Goal: Complete application form: Complete application form

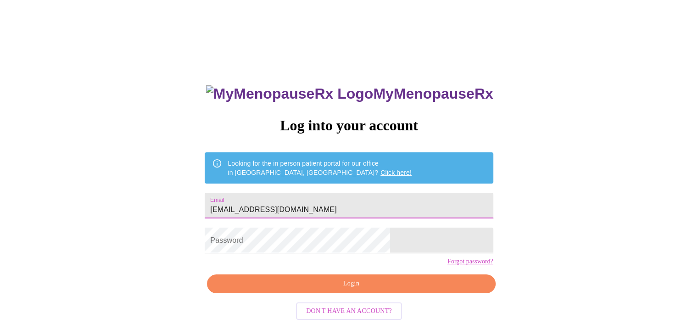
type input "[EMAIL_ADDRESS][DOMAIN_NAME]"
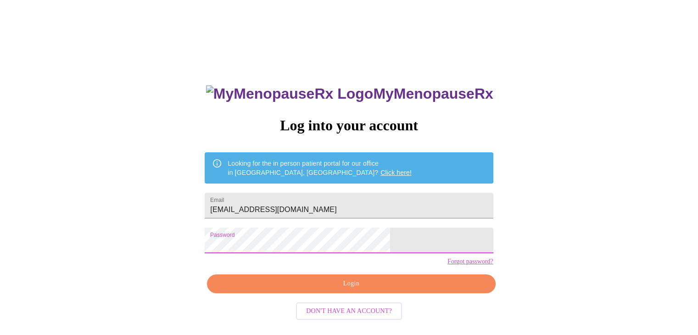
scroll to position [9, 0]
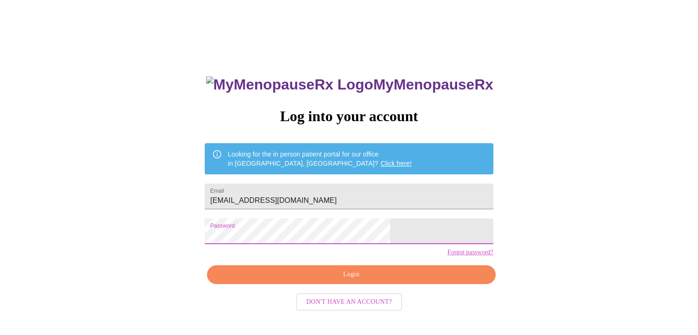
click at [268, 284] on button "Login" at bounding box center [351, 274] width 288 height 19
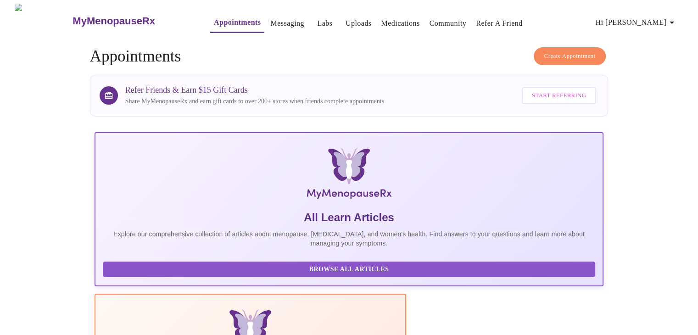
click at [652, 25] on span "Hi [PERSON_NAME]" at bounding box center [637, 22] width 82 height 13
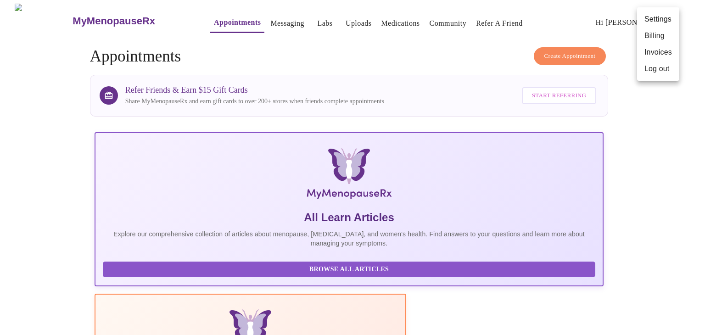
click at [206, 22] on div at bounding box center [352, 167] width 705 height 335
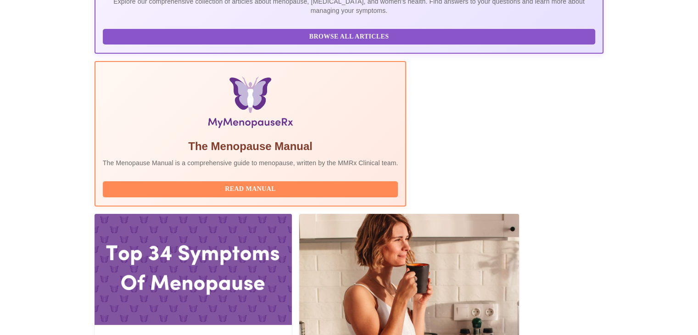
scroll to position [241, 0]
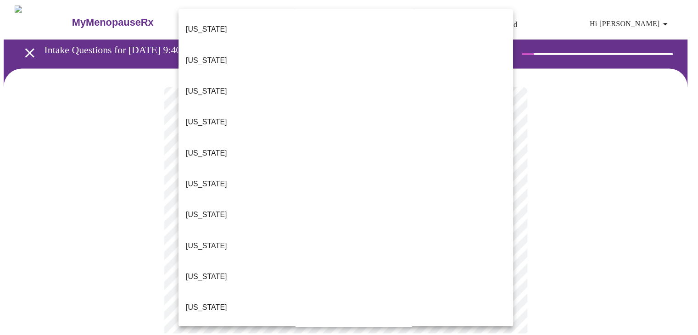
scroll to position [62, 0]
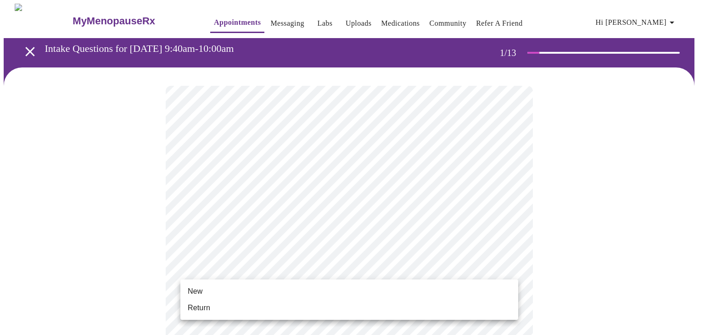
click at [199, 296] on span "New" at bounding box center [195, 291] width 15 height 11
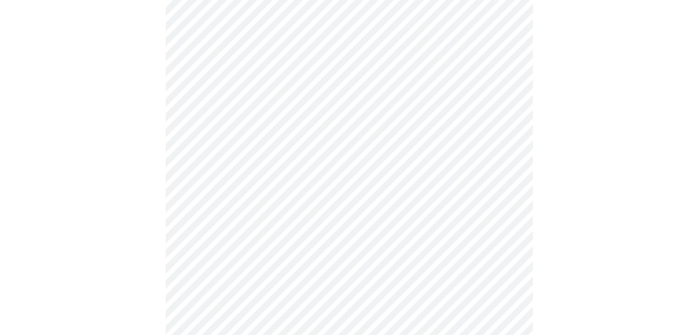
scroll to position [459, 0]
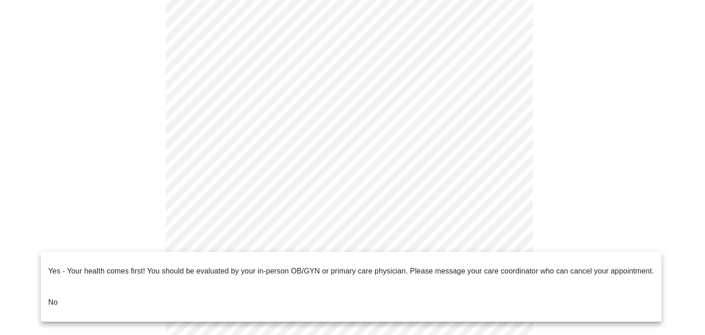
click at [51, 297] on p "No" at bounding box center [53, 302] width 10 height 11
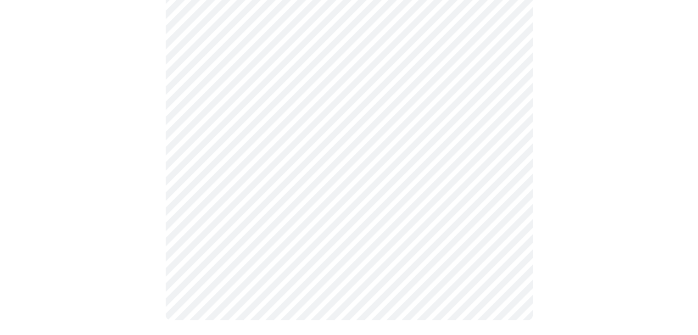
scroll to position [0, 0]
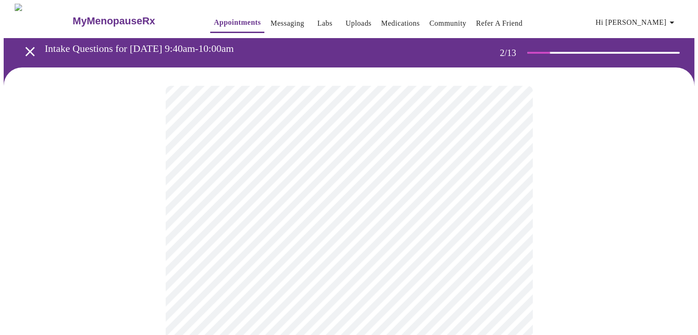
click at [181, 193] on body "MyMenopauseRx Appointments Messaging Labs Uploads Medications Community Refer a…" at bounding box center [349, 279] width 691 height 551
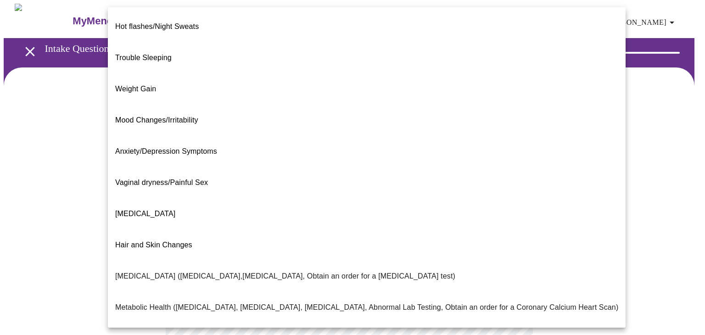
click at [124, 54] on span "Trouble Sleeping" at bounding box center [143, 58] width 56 height 8
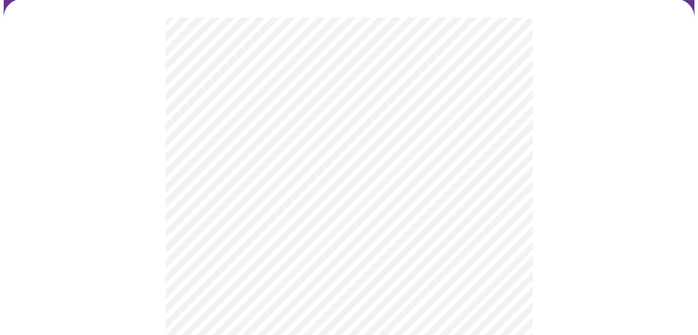
scroll to position [72, 0]
click at [191, 209] on body "MyMenopauseRx Appointments Messaging Labs Uploads Medications Community Refer a…" at bounding box center [349, 205] width 691 height 546
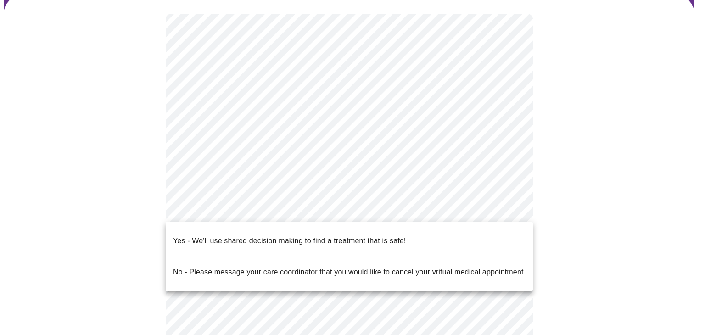
click at [179, 235] on p "Yes - We'll use shared decision making to find a treatment that is safe!" at bounding box center [289, 240] width 233 height 11
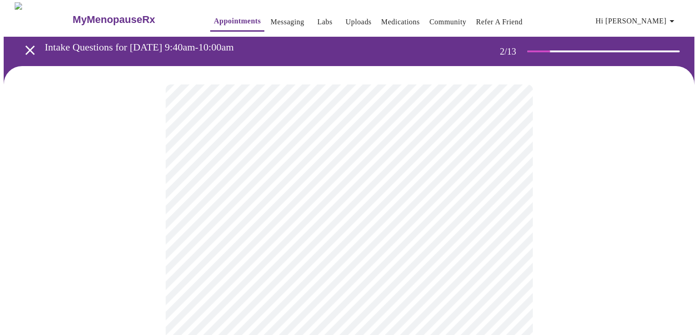
scroll to position [0, 0]
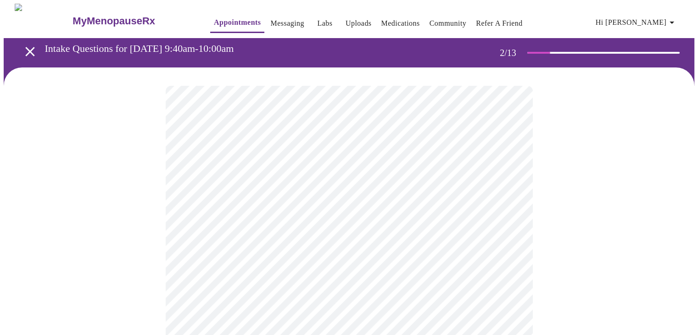
click at [325, 195] on body "MyMenopauseRx Appointments Messaging Labs Uploads Medications Community Refer a…" at bounding box center [349, 264] width 691 height 521
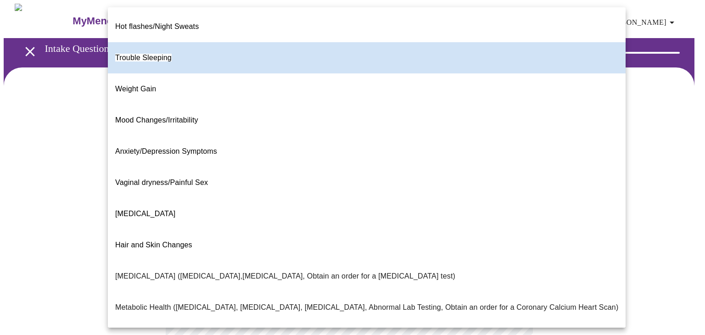
click at [626, 178] on div at bounding box center [352, 167] width 705 height 335
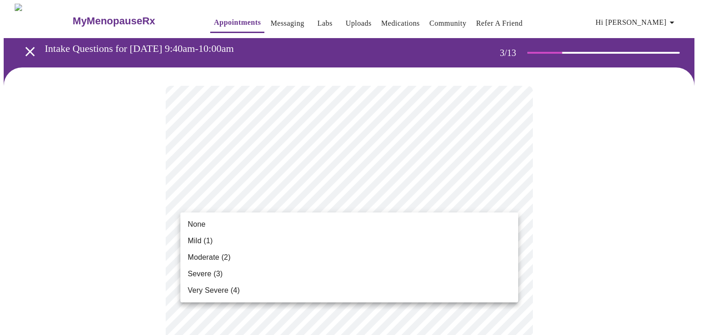
click at [191, 243] on span "Mild (1)" at bounding box center [200, 240] width 25 height 11
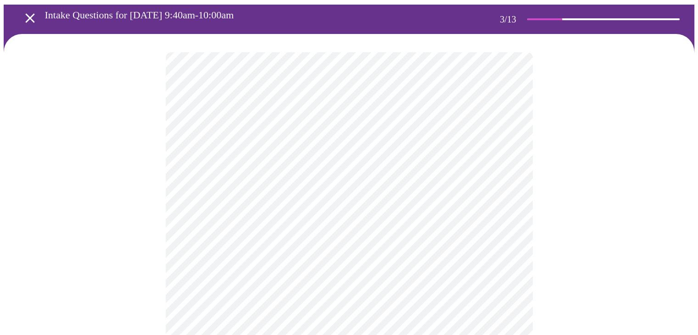
scroll to position [34, 0]
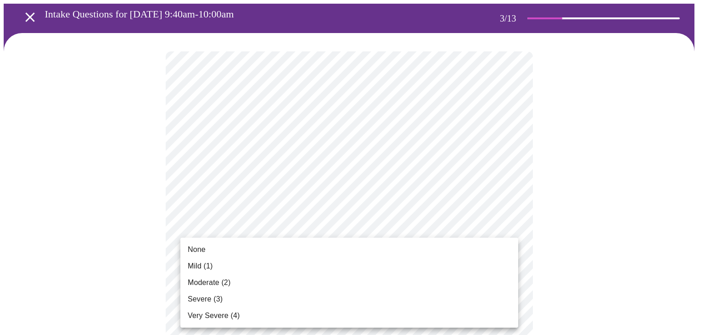
click at [198, 299] on span "Severe (3)" at bounding box center [205, 299] width 35 height 11
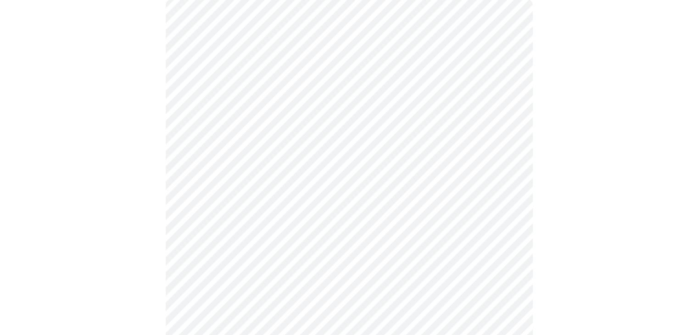
scroll to position [96, 0]
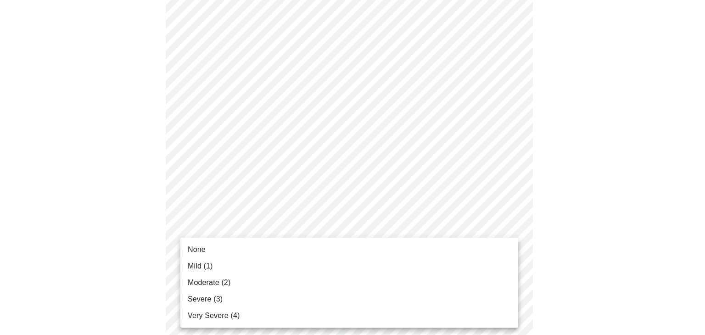
click at [192, 314] on span "Very Severe (4)" at bounding box center [214, 315] width 52 height 11
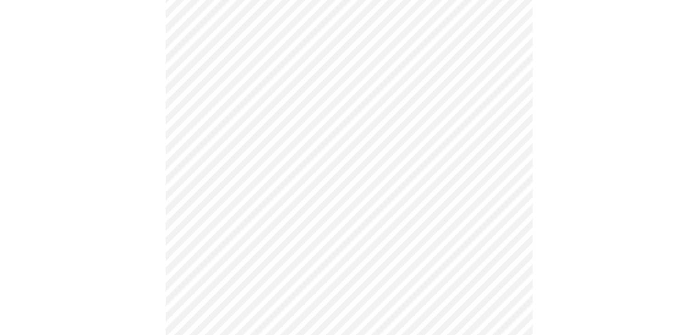
scroll to position [168, 0]
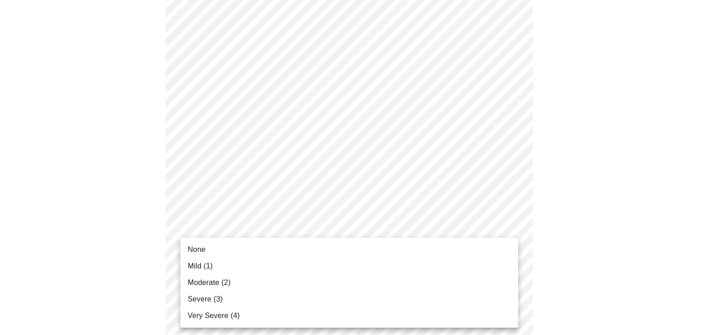
click at [192, 297] on span "Severe (3)" at bounding box center [205, 299] width 35 height 11
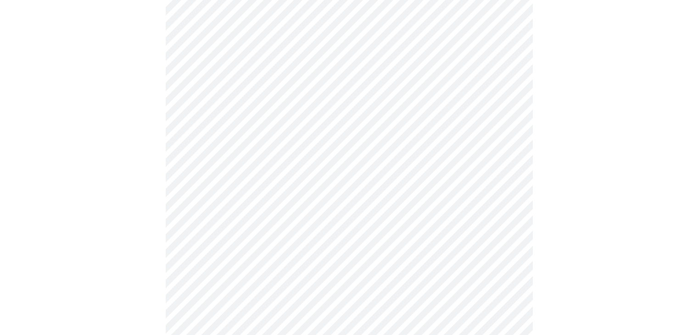
scroll to position [186, 0]
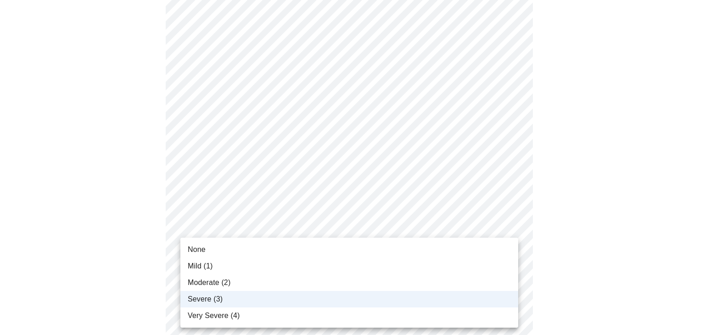
click at [200, 315] on span "Very Severe (4)" at bounding box center [214, 315] width 52 height 11
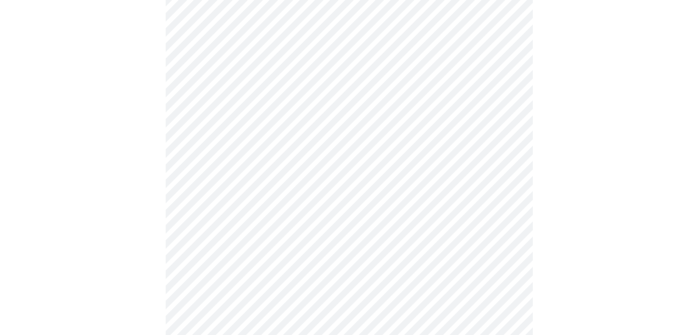
scroll to position [271, 0]
click at [186, 206] on body "MyMenopauseRx Appointments Messaging Labs Uploads Medications Community Refer a…" at bounding box center [349, 317] width 691 height 1169
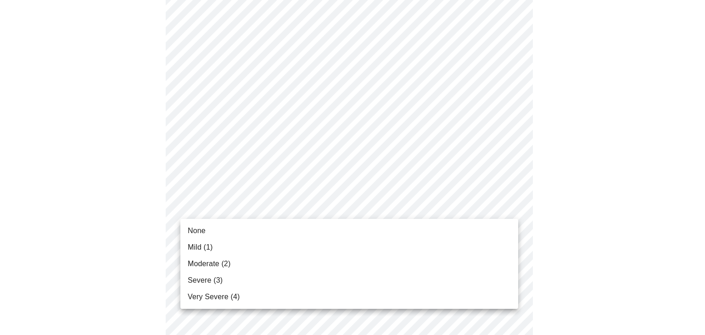
click at [191, 283] on span "Severe (3)" at bounding box center [205, 280] width 35 height 11
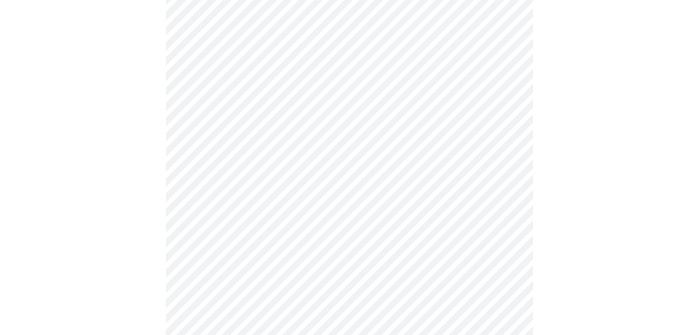
click at [192, 268] on body "MyMenopauseRx Appointments Messaging Labs Uploads Medications Community Refer a…" at bounding box center [349, 311] width 691 height 1156
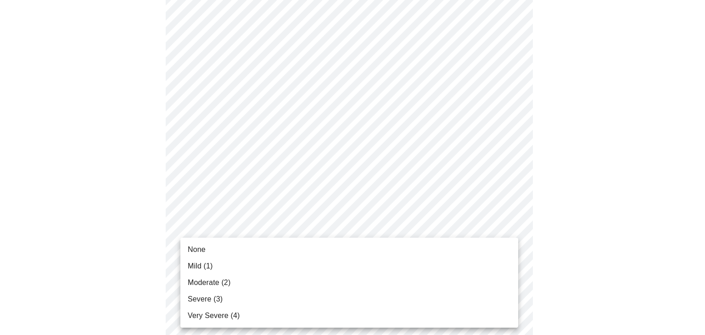
click at [142, 198] on div at bounding box center [352, 167] width 705 height 335
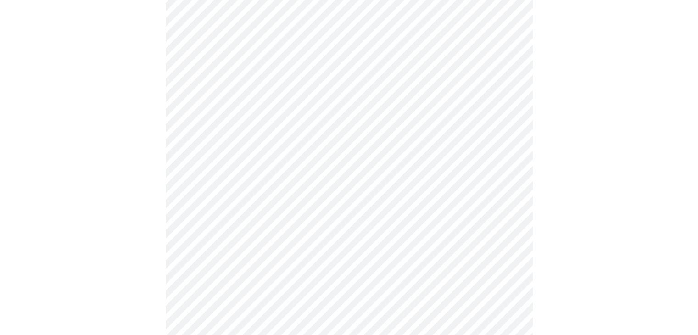
scroll to position [310, 0]
click at [191, 224] on body "MyMenopauseRx Appointments Messaging Labs Uploads Medications Community Refer a…" at bounding box center [349, 271] width 691 height 1156
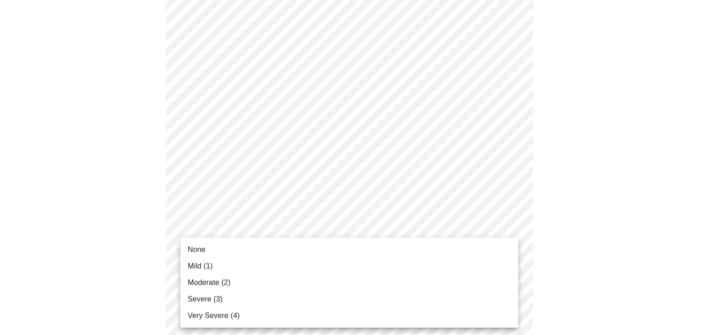
click at [192, 297] on span "Severe (3)" at bounding box center [205, 299] width 35 height 11
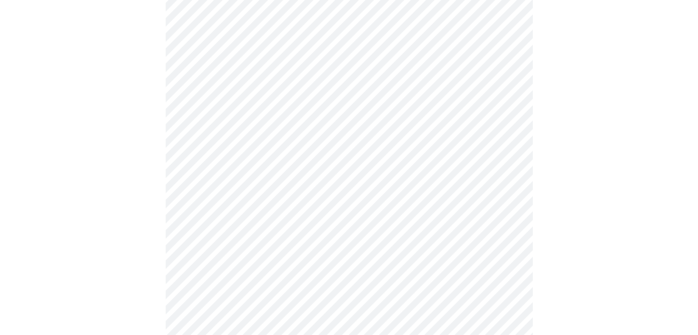
click at [193, 109] on body "MyMenopauseRx Appointments Messaging Labs Uploads Medications Community Refer a…" at bounding box center [349, 265] width 691 height 1144
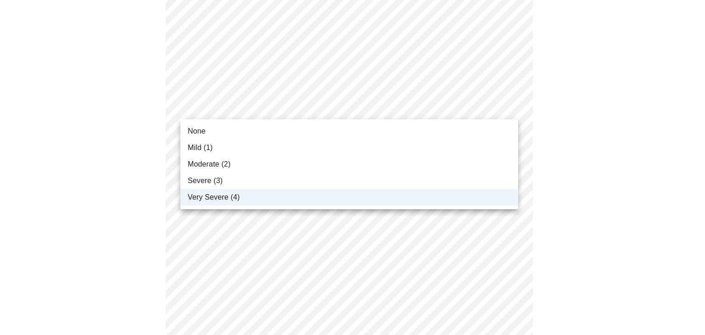
click at [193, 181] on span "Severe (3)" at bounding box center [205, 180] width 35 height 11
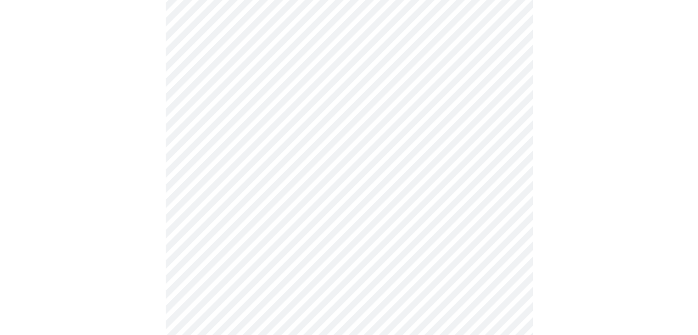
click at [197, 229] on body "MyMenopauseRx Appointments Messaging Labs Uploads Medications Community Refer a…" at bounding box center [349, 265] width 691 height 1144
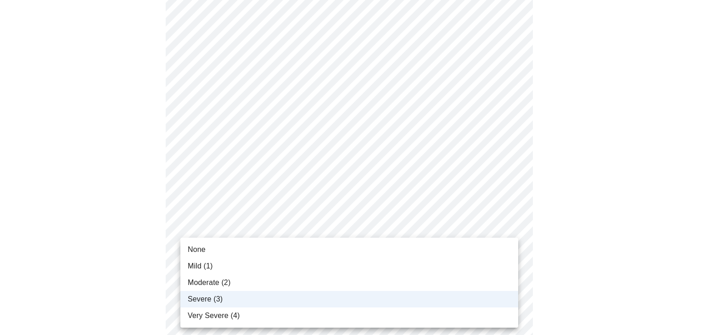
click at [193, 313] on span "Very Severe (4)" at bounding box center [214, 315] width 52 height 11
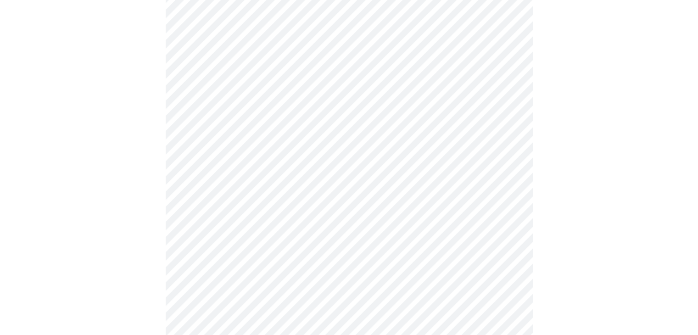
scroll to position [413, 0]
click at [189, 194] on body "MyMenopauseRx Appointments Messaging Labs Uploads Medications Community Refer a…" at bounding box center [349, 163] width 691 height 1144
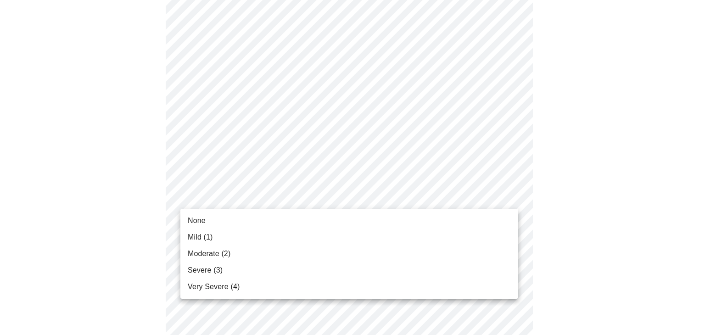
click at [201, 291] on span "Very Severe (4)" at bounding box center [214, 286] width 52 height 11
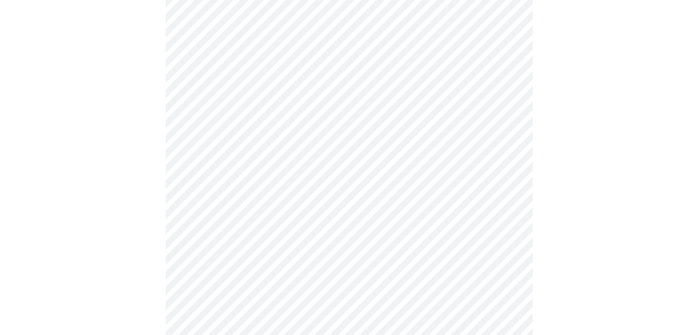
scroll to position [483, 0]
click at [195, 202] on body "MyMenopauseRx Appointments Messaging Labs Uploads Medications Community Refer a…" at bounding box center [349, 86] width 691 height 1131
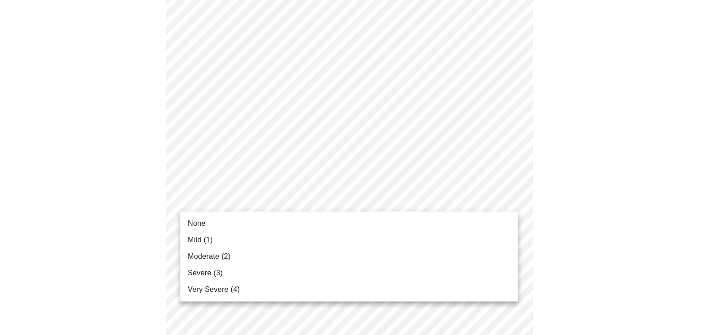
click at [192, 241] on span "Mild (1)" at bounding box center [200, 240] width 25 height 11
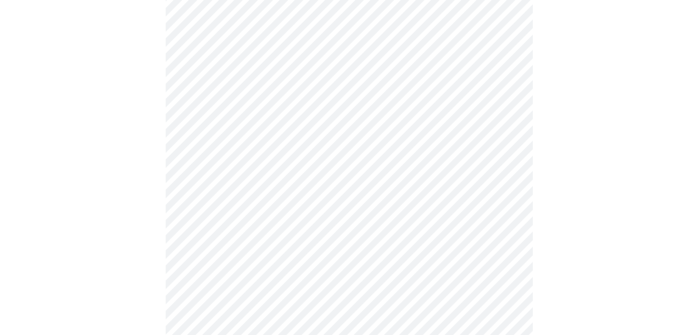
scroll to position [533, 0]
click at [193, 217] on body "MyMenopauseRx Appointments Messaging Labs Uploads Medications Community Refer a…" at bounding box center [349, 29] width 691 height 1118
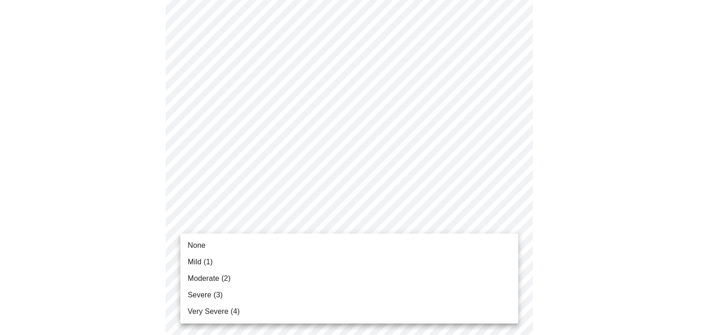
click at [193, 279] on span "Moderate (2)" at bounding box center [209, 278] width 43 height 11
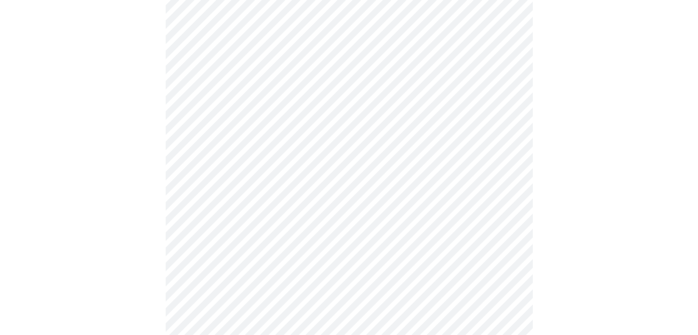
scroll to position [597, 0]
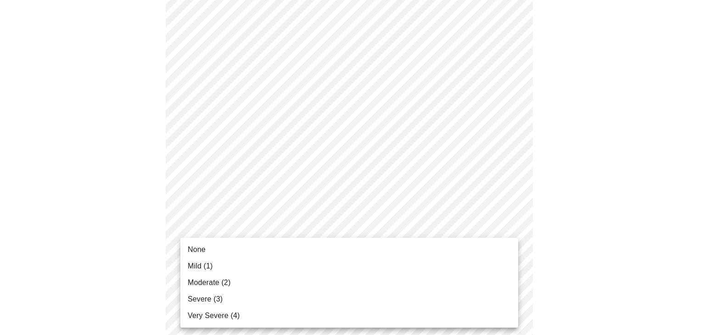
click at [193, 284] on span "Moderate (2)" at bounding box center [209, 282] width 43 height 11
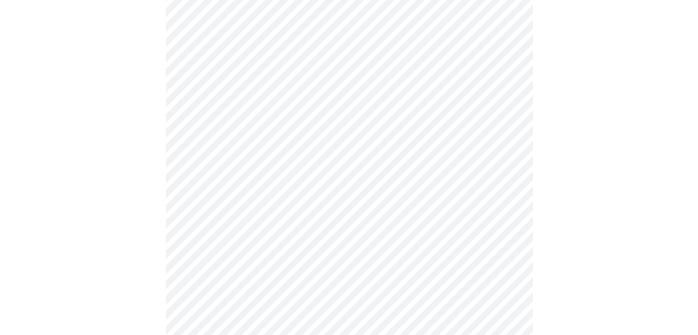
scroll to position [685, 0]
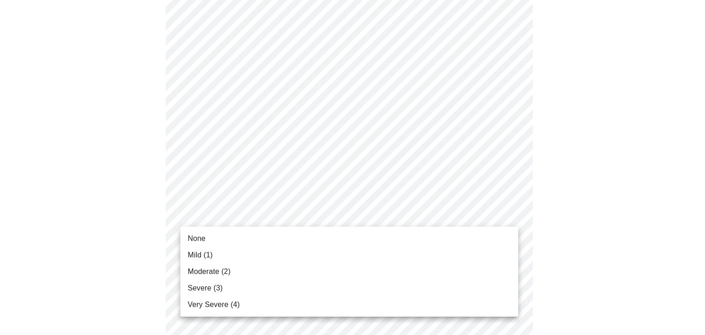
click at [193, 292] on span "Severe (3)" at bounding box center [205, 288] width 35 height 11
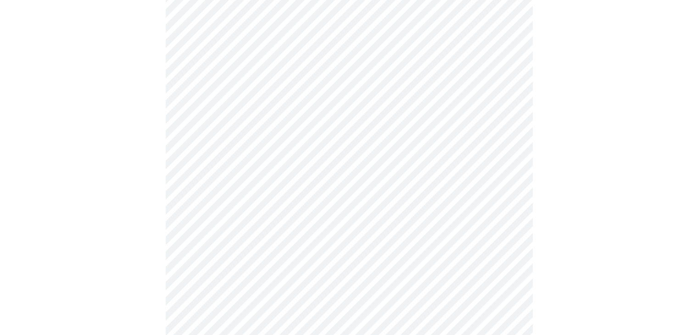
scroll to position [320, 0]
click at [193, 207] on body "MyMenopauseRx Appointments Messaging Labs Uploads Medications Community Refer a…" at bounding box center [349, 118] width 691 height 868
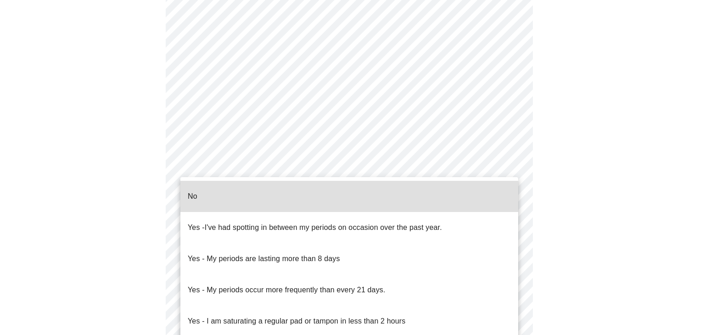
click at [193, 191] on p "No" at bounding box center [193, 196] width 10 height 11
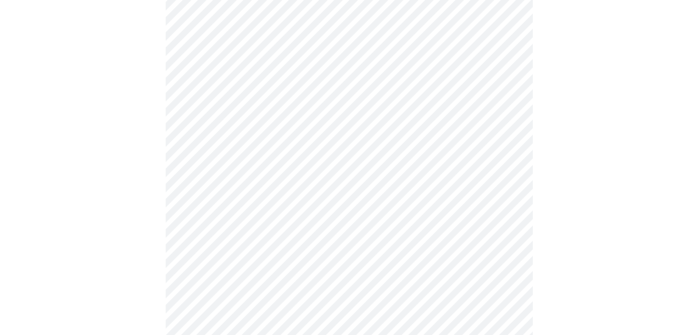
scroll to position [343, 0]
click at [194, 250] on body "MyMenopauseRx Appointments Messaging Labs Uploads Medications Community Refer a…" at bounding box center [349, 91] width 691 height 863
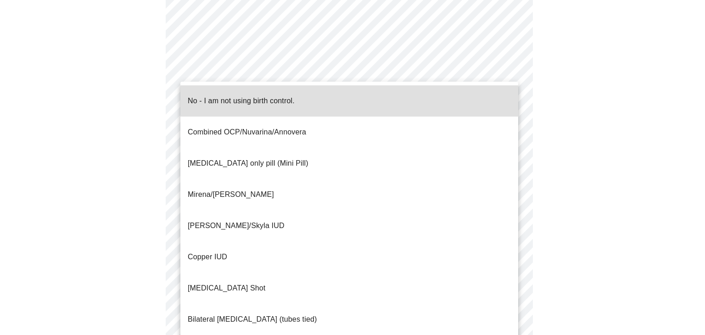
click at [202, 189] on p "Mirena/[PERSON_NAME]" at bounding box center [231, 194] width 86 height 11
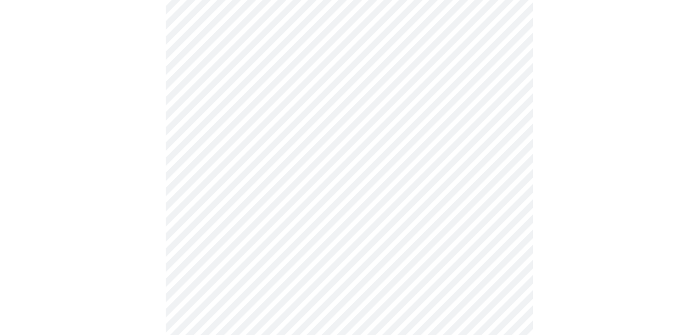
scroll to position [414, 0]
click at [185, 247] on body "MyMenopauseRx Appointments Messaging Labs Uploads Medications Community Refer a…" at bounding box center [349, 18] width 691 height 857
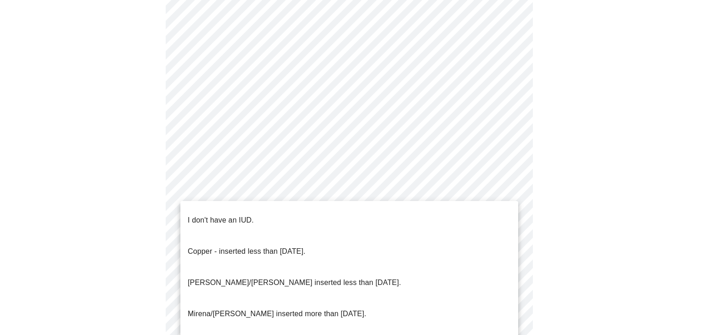
click at [193, 277] on p "[PERSON_NAME]/[PERSON_NAME] inserted less than [DATE]." at bounding box center [294, 282] width 213 height 11
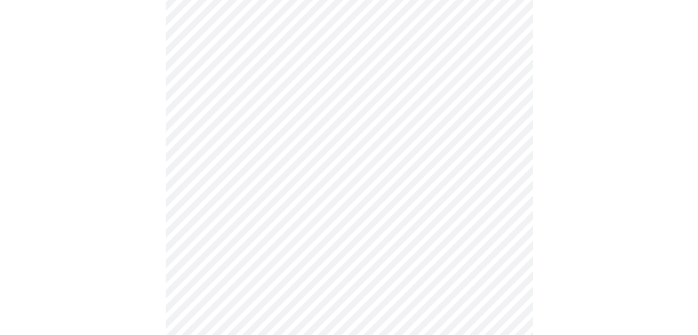
scroll to position [493, 0]
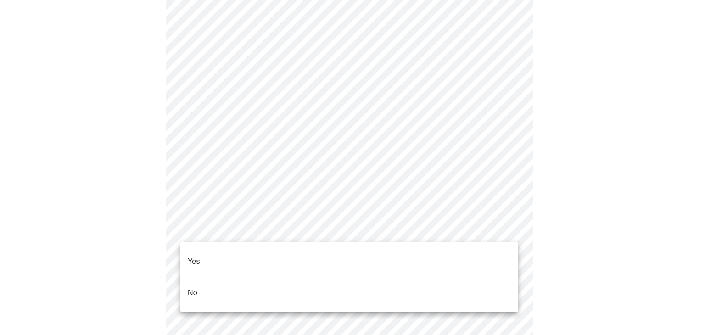
click at [191, 256] on p "Yes" at bounding box center [194, 261] width 12 height 11
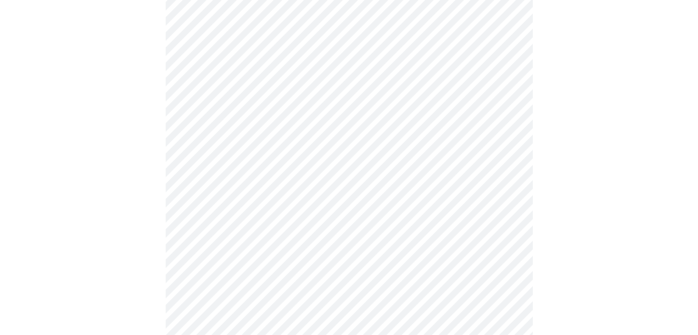
scroll to position [0, 0]
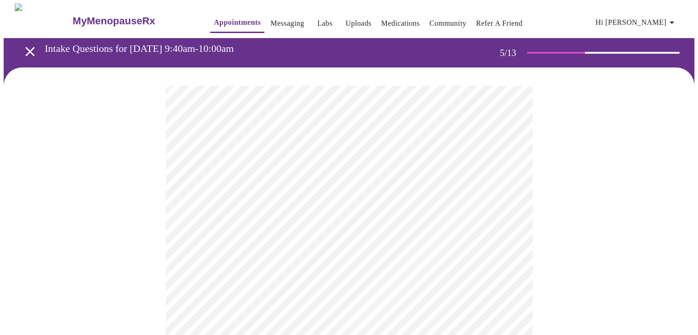
click at [192, 241] on body "MyMenopauseRx Appointments Messaging Labs Uploads Medications Community Refer a…" at bounding box center [349, 333] width 691 height 658
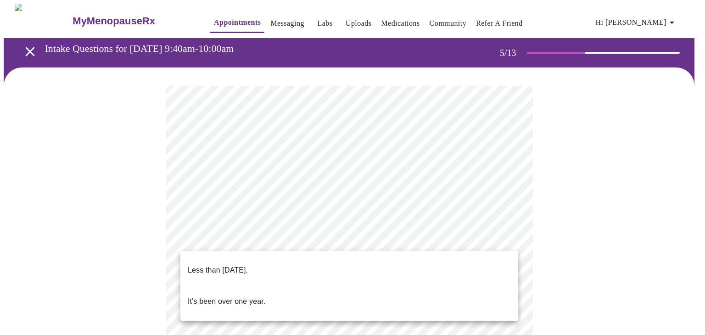
click at [190, 266] on p "Less than [DATE]." at bounding box center [218, 270] width 60 height 11
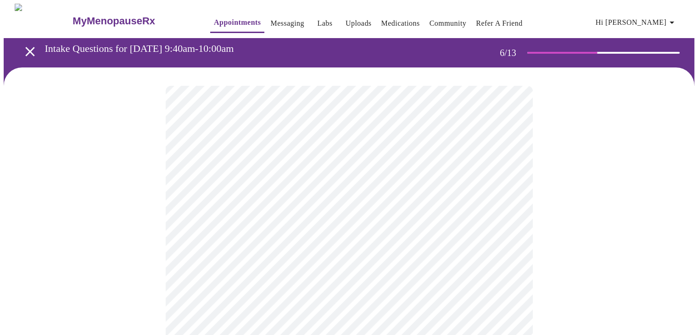
click at [264, 270] on body "MyMenopauseRx Appointments Messaging Labs Uploads Medications Community Refer a…" at bounding box center [349, 249] width 691 height 490
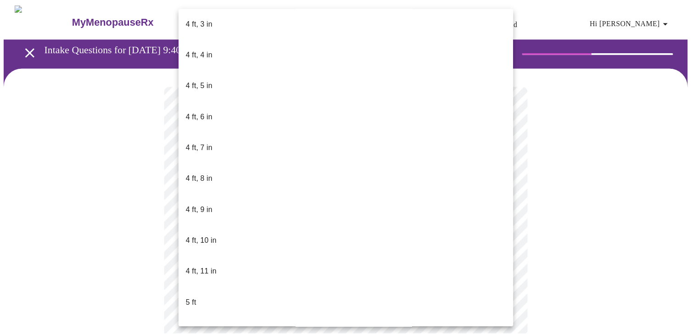
scroll to position [485, 0]
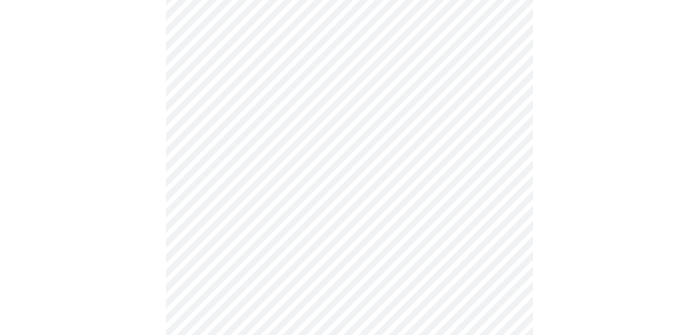
scroll to position [2302, 0]
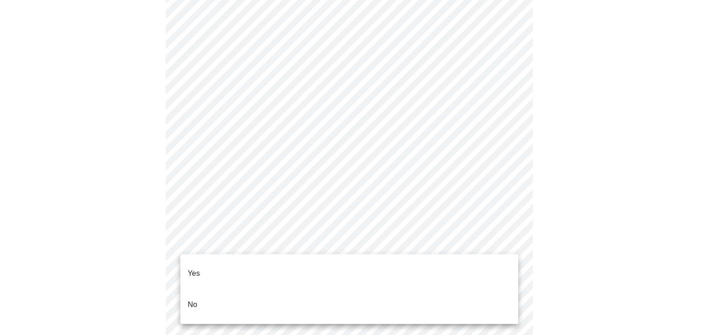
click at [185, 290] on li "No" at bounding box center [349, 304] width 338 height 31
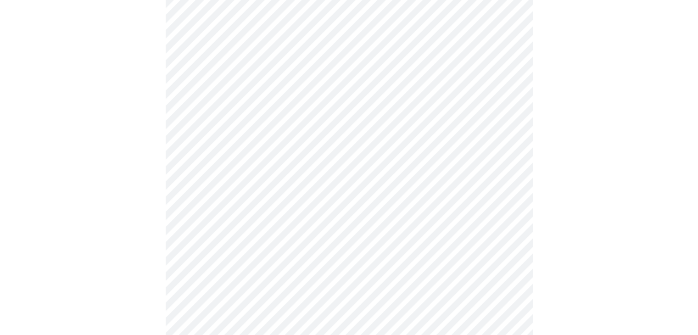
scroll to position [526, 0]
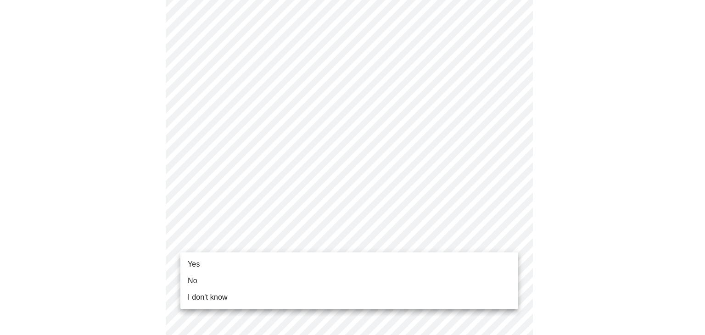
click at [190, 265] on span "Yes" at bounding box center [194, 264] width 12 height 11
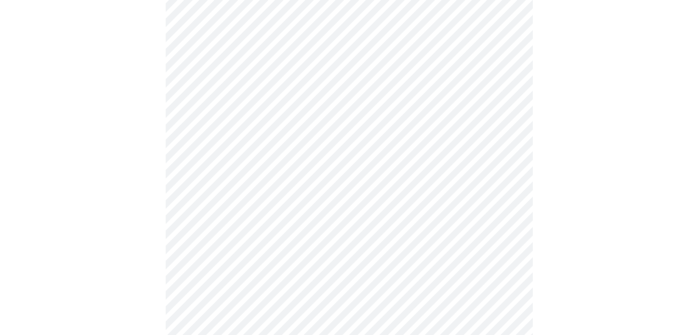
scroll to position [0, 0]
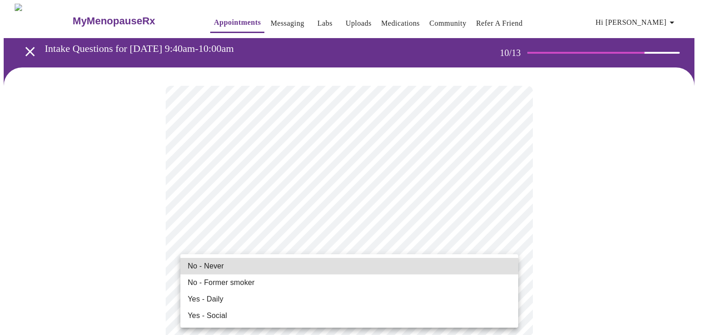
click at [193, 265] on span "No - Never" at bounding box center [206, 266] width 36 height 11
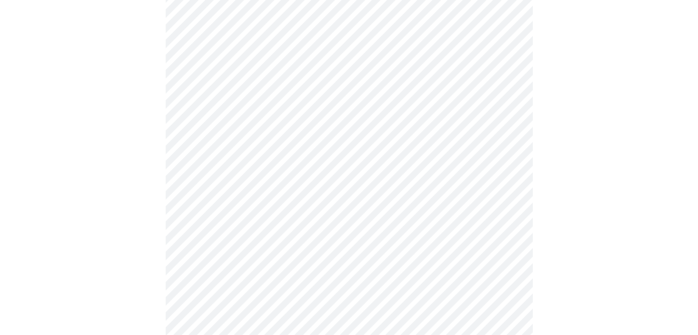
scroll to position [729, 0]
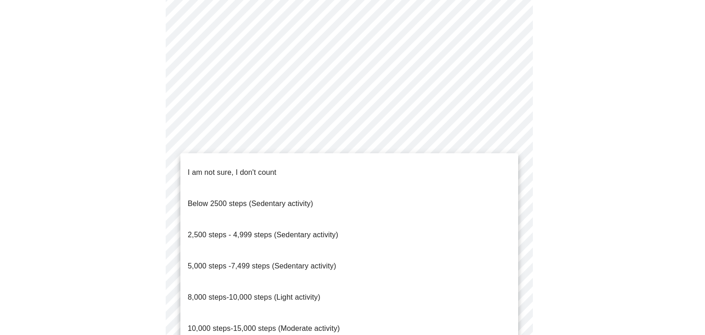
click at [197, 293] on span "8,000 steps-10,000 steps (Light activity)" at bounding box center [254, 297] width 133 height 8
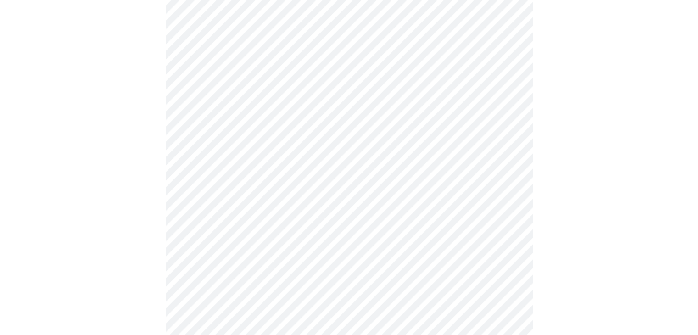
scroll to position [780, 0]
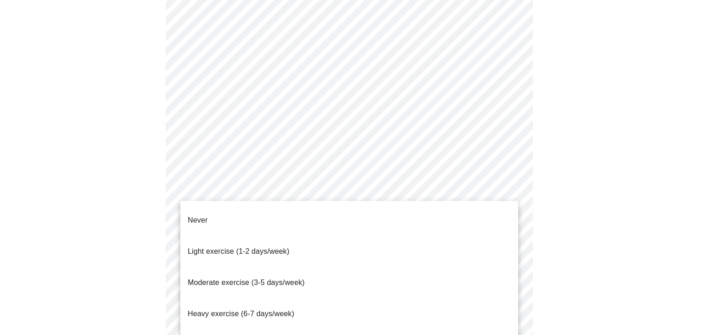
click at [186, 215] on li "Never" at bounding box center [349, 220] width 338 height 31
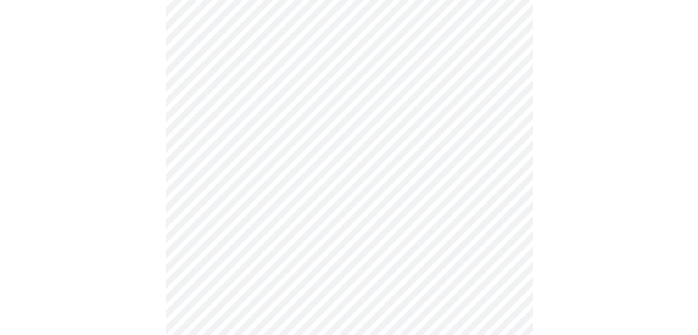
scroll to position [837, 0]
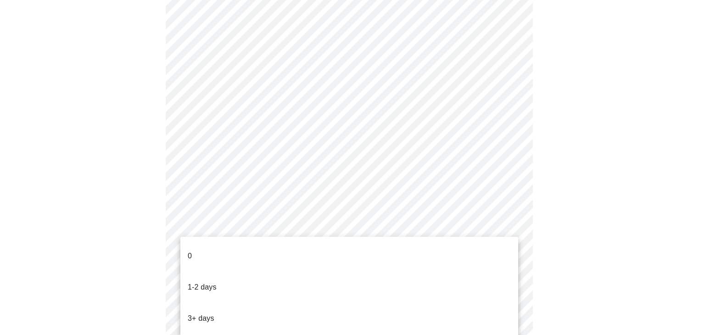
click at [185, 247] on li "0" at bounding box center [349, 256] width 338 height 31
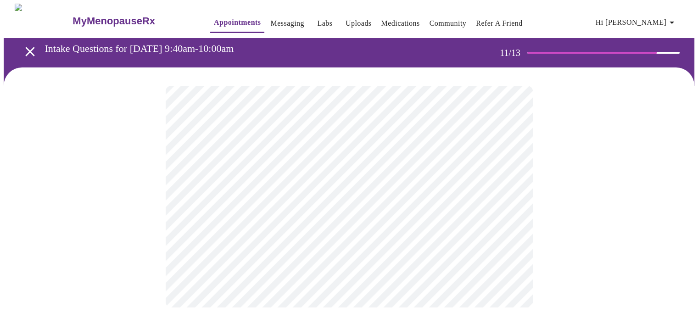
scroll to position [0, 0]
click at [194, 187] on body "MyMenopauseRx Appointments Messaging Labs Uploads Medications Community Refer a…" at bounding box center [353, 156] width 698 height 305
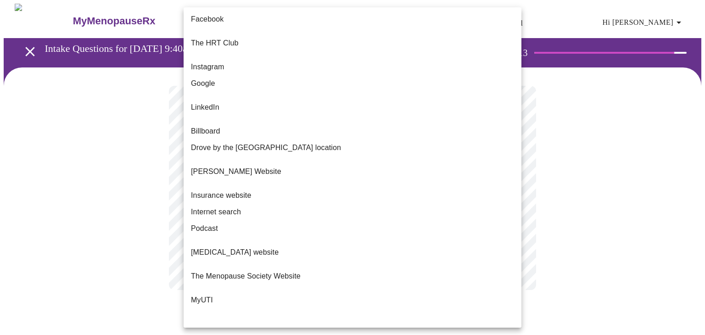
click at [195, 79] on span "Google" at bounding box center [203, 83] width 24 height 11
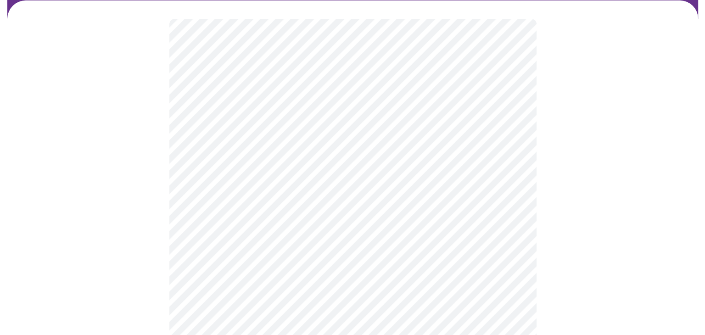
scroll to position [79, 0]
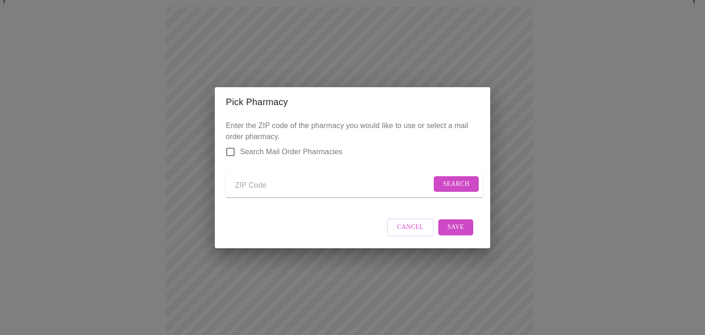
click at [229, 145] on input "Search Mail Order Pharmacies" at bounding box center [230, 151] width 19 height 19
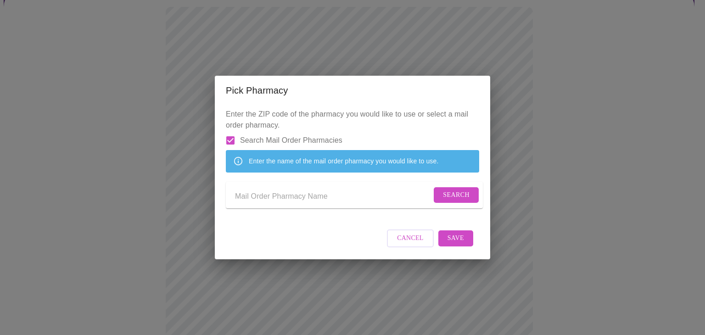
click at [454, 203] on button "Search" at bounding box center [456, 195] width 45 height 16
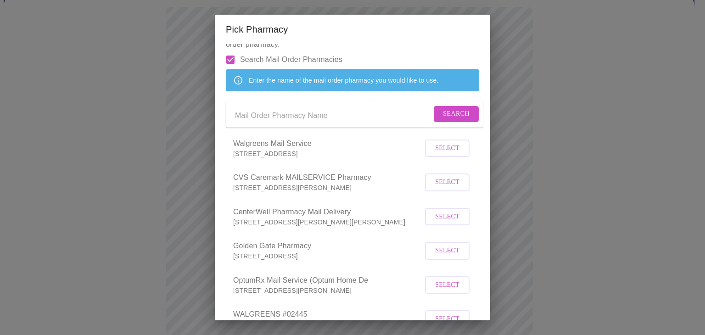
scroll to position [0, 0]
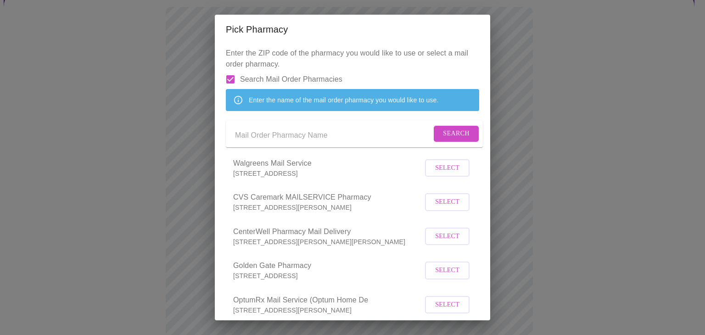
click at [223, 78] on input "Search Mail Order Pharmacies" at bounding box center [230, 79] width 19 height 19
checkbox input "false"
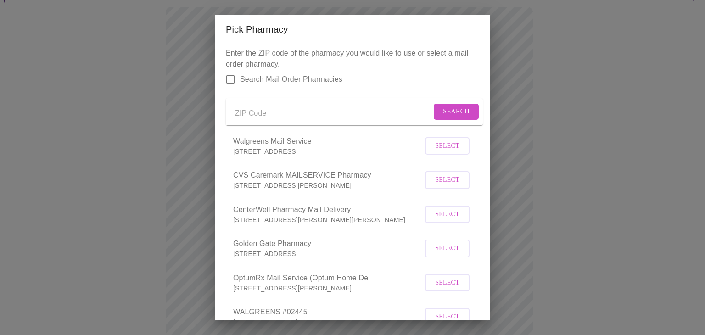
click at [237, 118] on input "Send a message to your care team" at bounding box center [333, 113] width 196 height 15
click at [448, 110] on span "Search" at bounding box center [456, 111] width 27 height 11
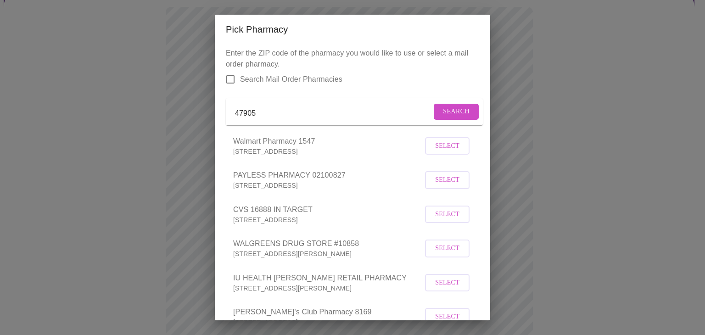
click at [286, 116] on input "47905" at bounding box center [333, 113] width 196 height 15
type input "4"
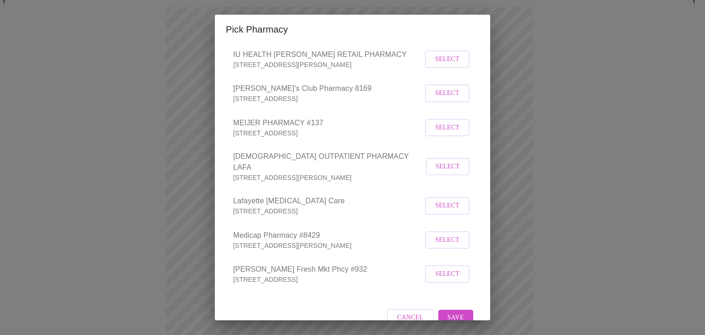
scroll to position [240, 0]
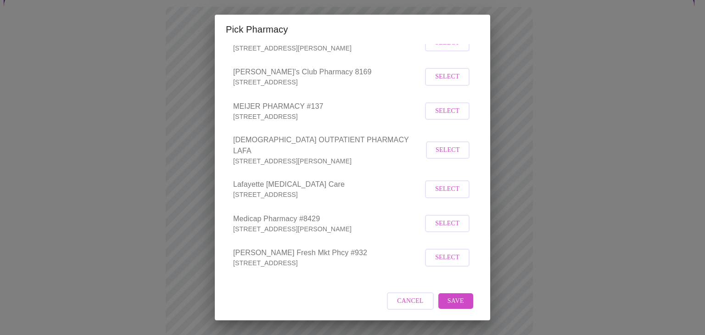
click at [397, 305] on span "Cancel" at bounding box center [410, 301] width 27 height 11
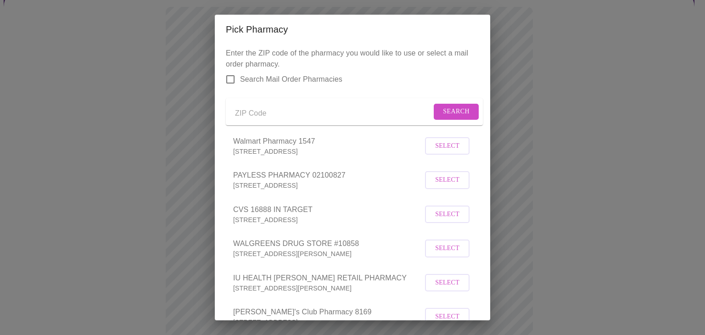
click at [236, 80] on input "Search Mail Order Pharmacies" at bounding box center [230, 79] width 19 height 19
checkbox input "true"
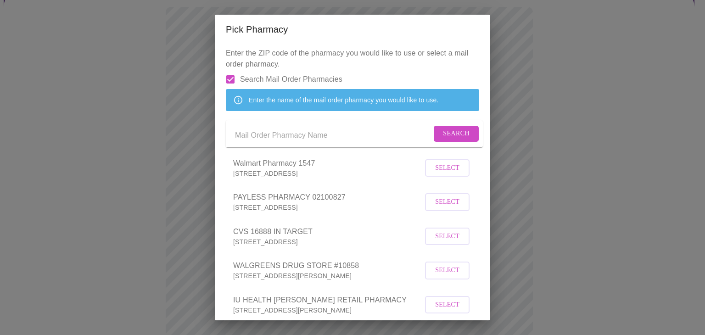
click at [244, 111] on div "Enter the name of the mail order pharmacy you would like to use." at bounding box center [352, 100] width 253 height 22
click at [262, 108] on div "Enter the name of the mail order pharmacy you would like to use." at bounding box center [344, 100] width 190 height 17
click at [443, 140] on span "Search" at bounding box center [456, 133] width 27 height 11
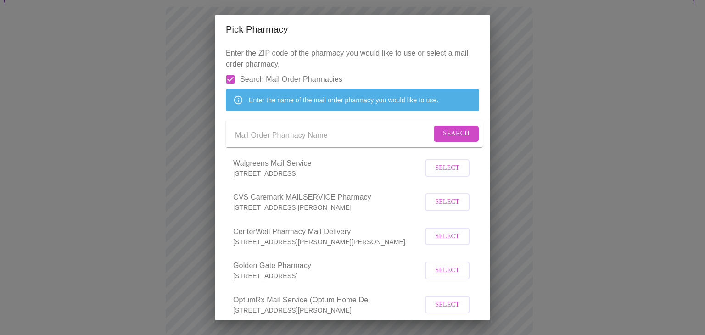
click at [435, 208] on span "Select" at bounding box center [447, 201] width 24 height 11
click at [561, 78] on div "Pick Pharmacy Enter the ZIP code of the pharmacy you would like to use or selec…" at bounding box center [352, 167] width 705 height 335
click at [259, 212] on p "[STREET_ADDRESS][PERSON_NAME]" at bounding box center [324, 206] width 182 height 9
click at [427, 207] on span "Deselect" at bounding box center [444, 201] width 34 height 11
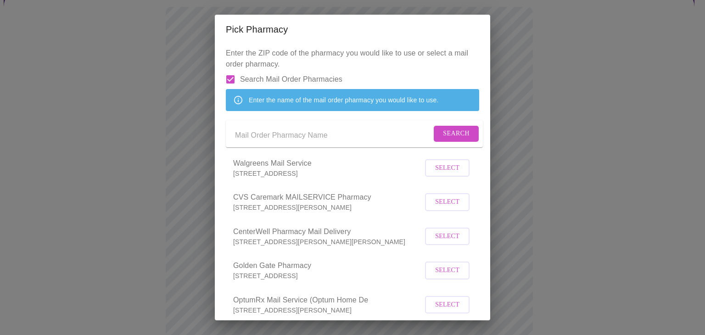
click at [426, 211] on button "Select" at bounding box center [447, 202] width 45 height 18
click at [247, 143] on input "Send a message to your care team" at bounding box center [333, 135] width 196 height 15
type input "CVS Caremark"
click at [459, 210] on button "Deselect" at bounding box center [444, 202] width 52 height 16
click at [457, 211] on button "Select" at bounding box center [447, 202] width 45 height 18
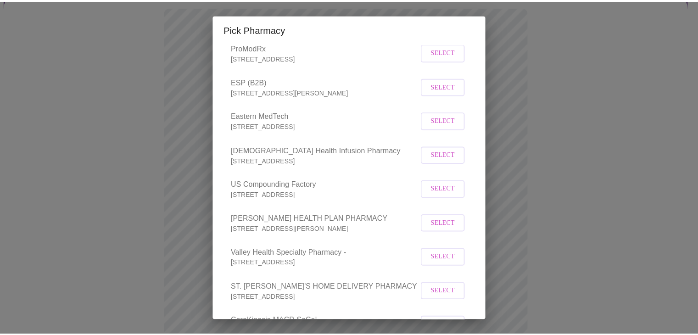
scroll to position [10598, 0]
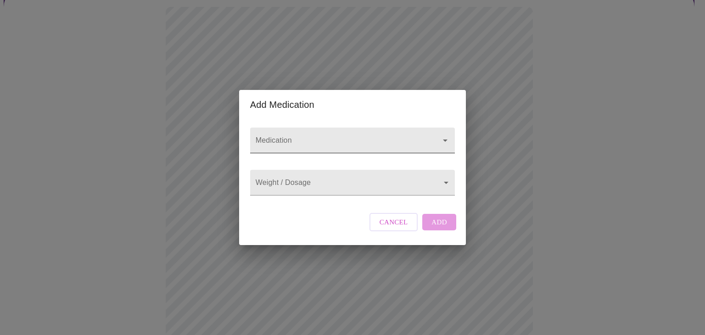
click at [270, 136] on input "Medication" at bounding box center [339, 144] width 171 height 17
click at [546, 146] on div "Add Medication Medication Weight / Dosage ​ Cancel Add" at bounding box center [352, 167] width 705 height 335
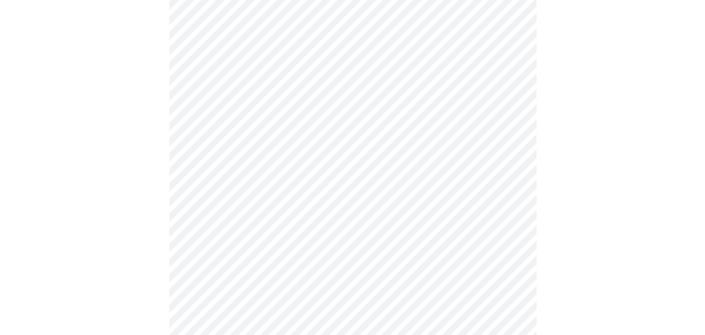
scroll to position [125, 0]
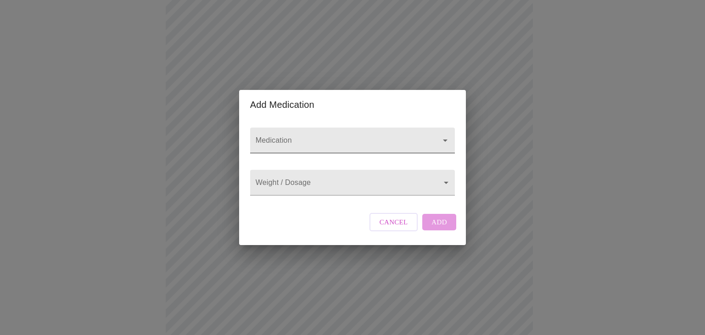
click at [349, 136] on input "Medication" at bounding box center [339, 144] width 171 height 17
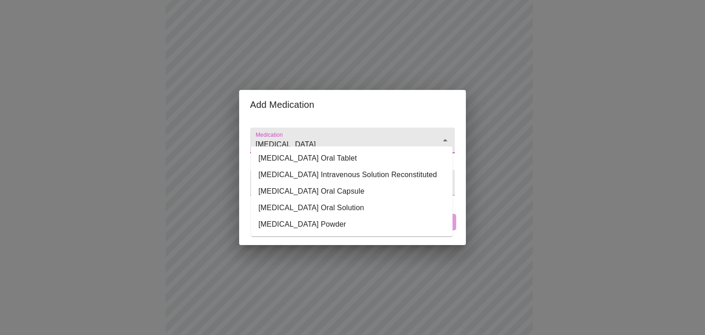
click at [266, 165] on li "[MEDICAL_DATA] Oral Tablet" at bounding box center [352, 158] width 202 height 17
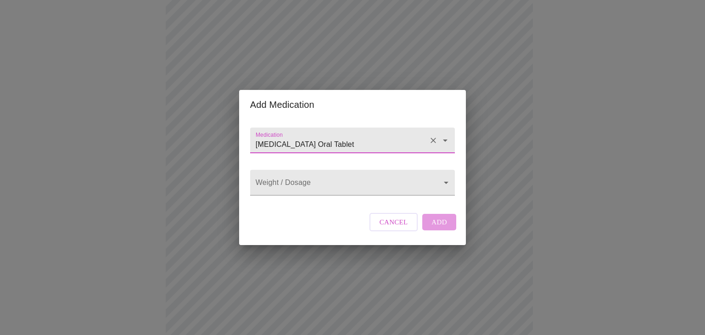
type input "[MEDICAL_DATA] Oral Tablet"
click at [285, 185] on body "MyMenopauseRx Appointments Messaging Labs Uploads Medications Community Refer a…" at bounding box center [353, 223] width 698 height 689
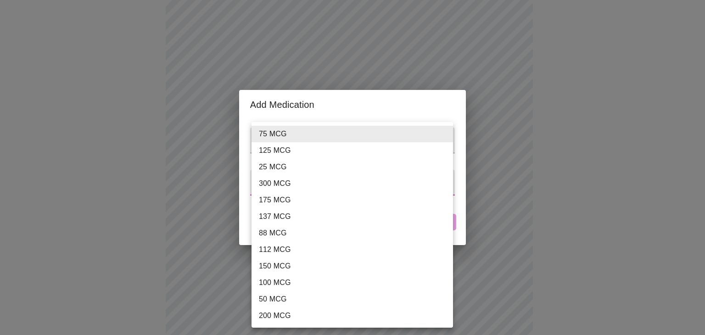
click at [263, 174] on li "25 MCG" at bounding box center [353, 167] width 202 height 17
type input "25 MCG"
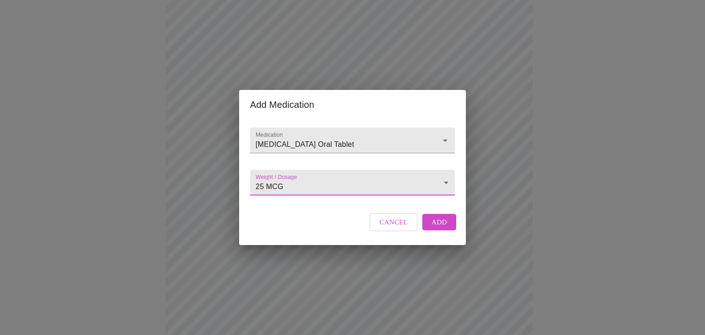
click at [436, 228] on span "Add" at bounding box center [440, 222] width 16 height 12
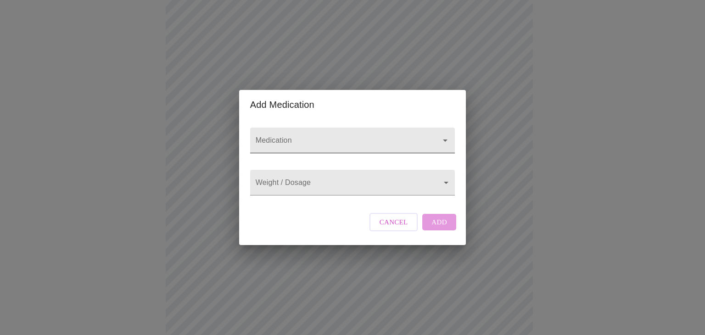
click at [284, 136] on input "Medication" at bounding box center [339, 144] width 171 height 17
type input "[MEDICAL_DATA]"
click at [326, 182] on body "MyMenopauseRx Appointments Messaging Labs Uploads Medications Community Refer a…" at bounding box center [353, 233] width 698 height 709
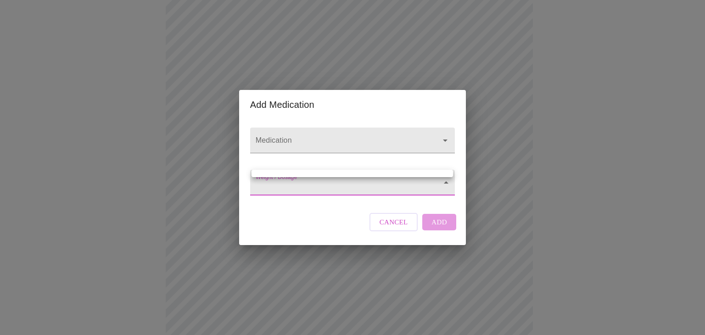
click at [367, 189] on div at bounding box center [352, 167] width 705 height 335
click at [344, 179] on body "MyMenopauseRx Appointments Messaging Labs Uploads Medications Community Refer a…" at bounding box center [353, 233] width 698 height 709
click at [380, 129] on div at bounding box center [352, 167] width 705 height 335
click at [345, 136] on input "Medication" at bounding box center [339, 144] width 171 height 17
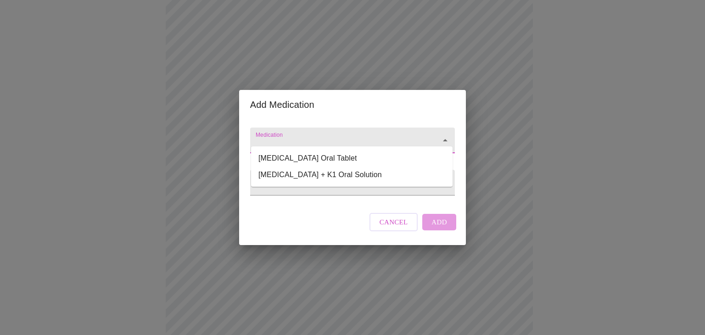
click at [332, 159] on li "[MEDICAL_DATA] Oral Tablet" at bounding box center [352, 158] width 202 height 17
type input "[MEDICAL_DATA] Oral Tablet"
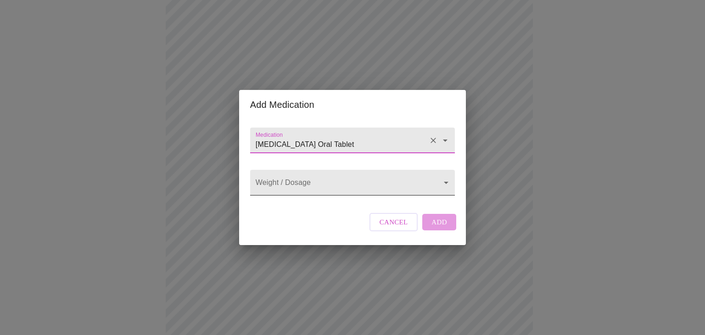
click at [274, 182] on body "MyMenopauseRx Appointments Messaging Labs Uploads Medications Community Refer a…" at bounding box center [353, 233] width 698 height 709
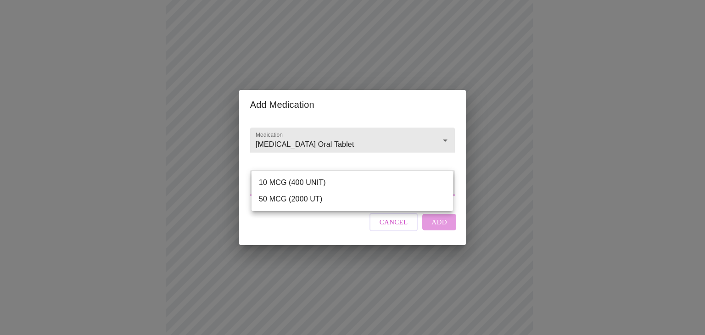
click at [422, 125] on div at bounding box center [352, 167] width 705 height 335
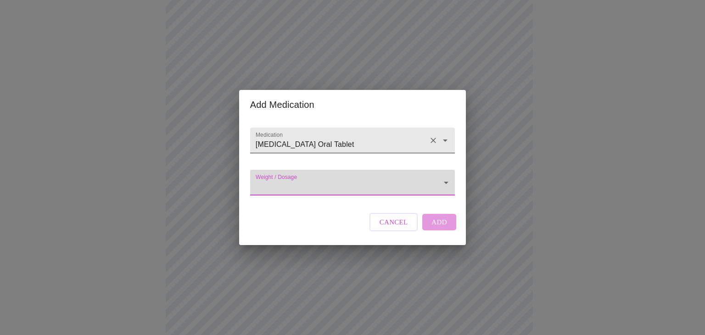
click at [443, 140] on icon "Open" at bounding box center [445, 141] width 5 height 2
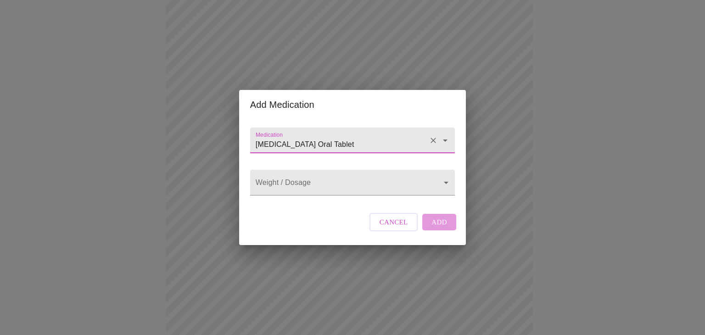
click at [350, 137] on input "[MEDICAL_DATA] Oral Tablet" at bounding box center [339, 144] width 171 height 17
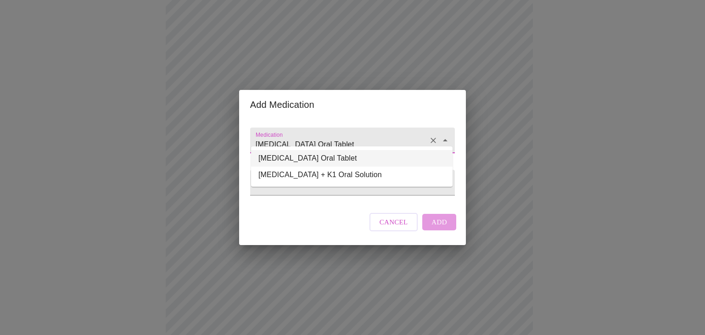
click at [432, 136] on icon "Clear" at bounding box center [433, 140] width 9 height 9
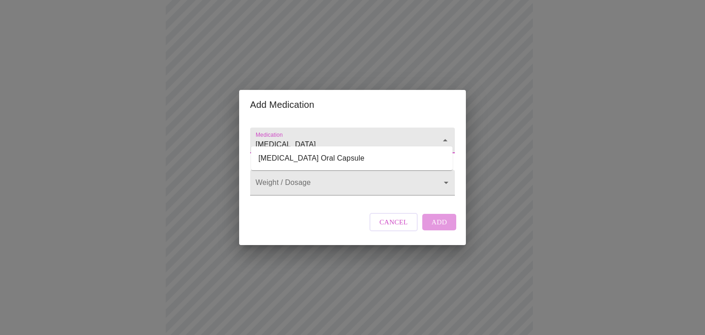
click at [329, 157] on li "[MEDICAL_DATA] Oral Capsule" at bounding box center [352, 158] width 202 height 17
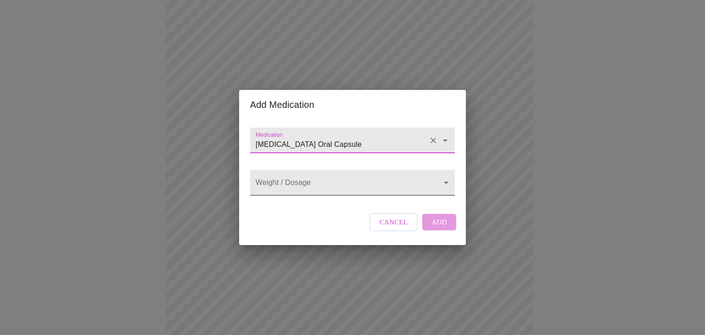
type input "[MEDICAL_DATA] Oral Capsule"
click at [331, 185] on body "MyMenopauseRx Appointments Messaging Labs Uploads Medications Community Refer a…" at bounding box center [353, 233] width 698 height 709
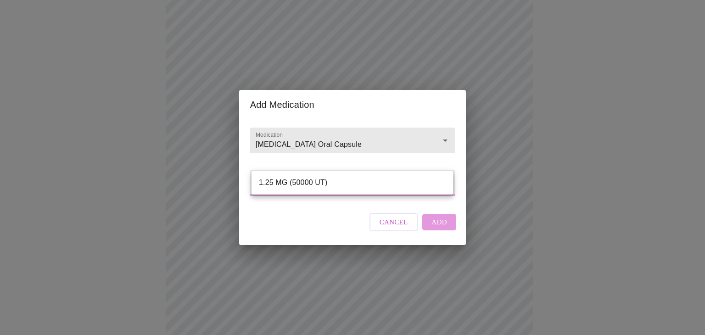
click at [331, 185] on li "1.25 MG (50000 UT)" at bounding box center [353, 182] width 202 height 17
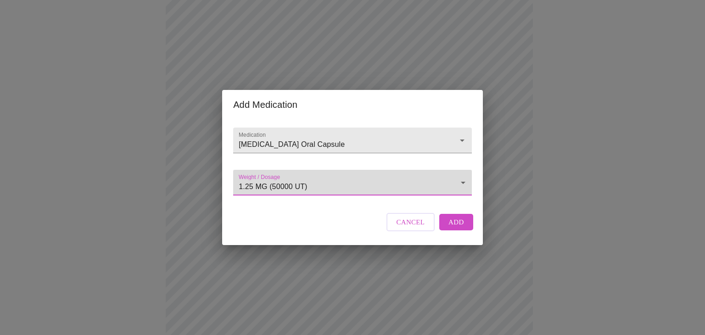
type input "1.25 MG (50000 UT)"
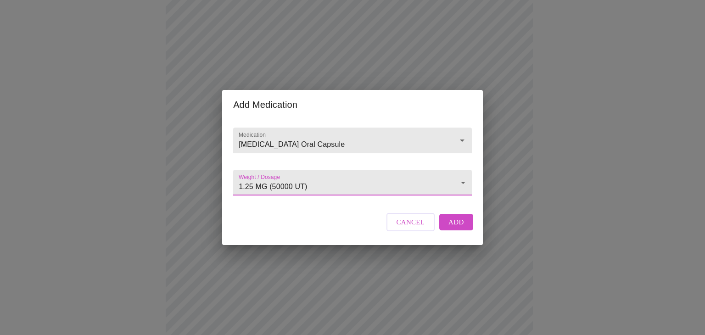
click at [457, 228] on span "Add" at bounding box center [456, 222] width 16 height 12
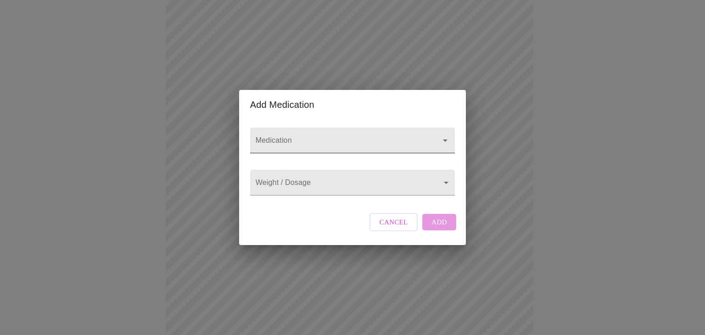
click at [272, 136] on input "Medication" at bounding box center [339, 144] width 171 height 17
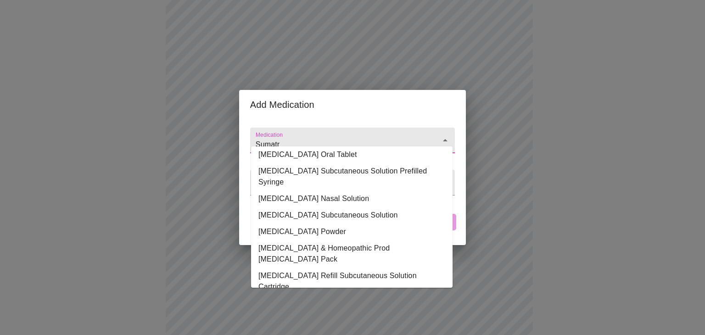
scroll to position [48, 0]
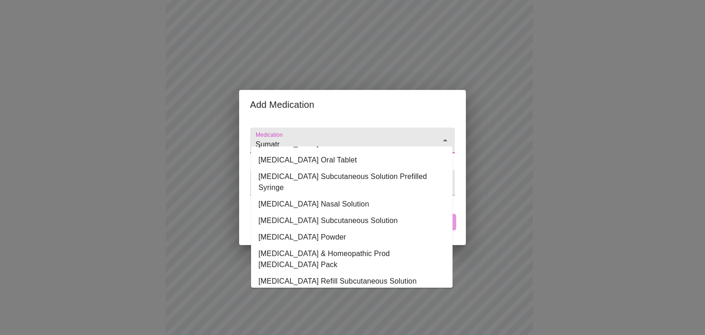
click at [371, 168] on li "[MEDICAL_DATA] Oral Tablet" at bounding box center [352, 160] width 202 height 17
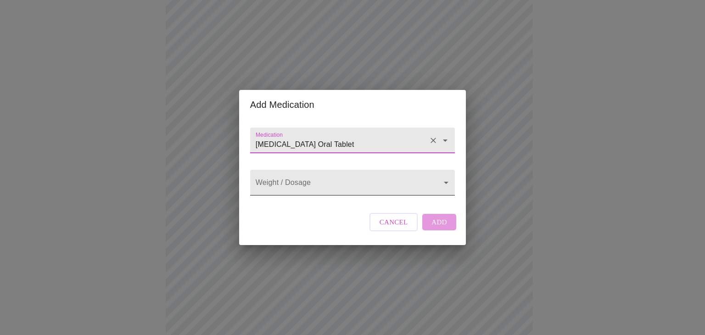
type input "[MEDICAL_DATA] Oral Tablet"
click at [407, 182] on body "MyMenopauseRx Appointments Messaging Labs Uploads Medications Community Refer a…" at bounding box center [353, 250] width 698 height 742
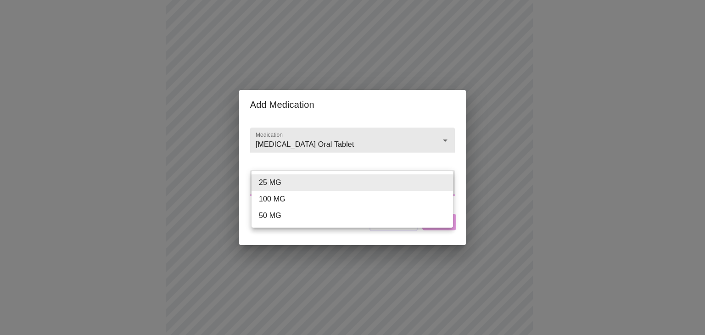
click at [282, 198] on li "100 MG" at bounding box center [353, 199] width 202 height 17
type input "100 MG"
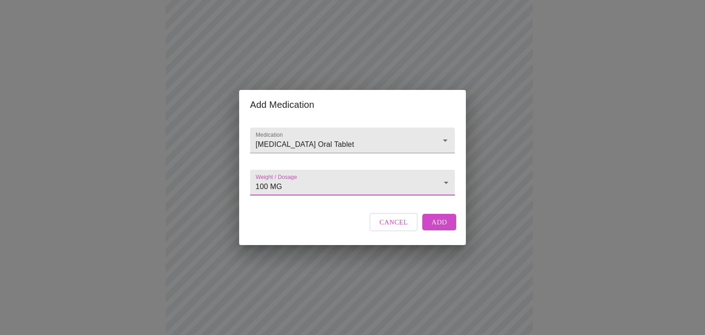
click at [438, 224] on button "Add" at bounding box center [439, 222] width 34 height 17
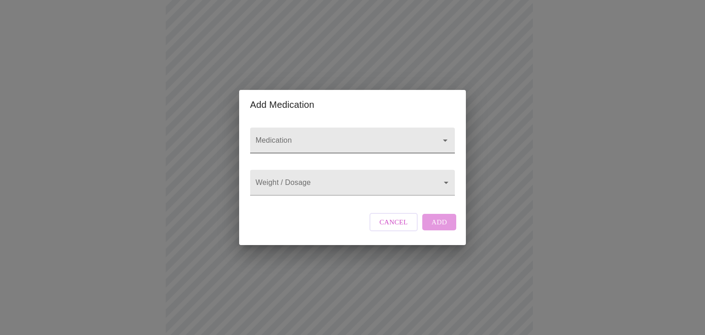
click at [351, 136] on input "Medication" at bounding box center [339, 144] width 171 height 17
click at [321, 136] on input "Avocyclovir" at bounding box center [339, 144] width 171 height 17
type input "A"
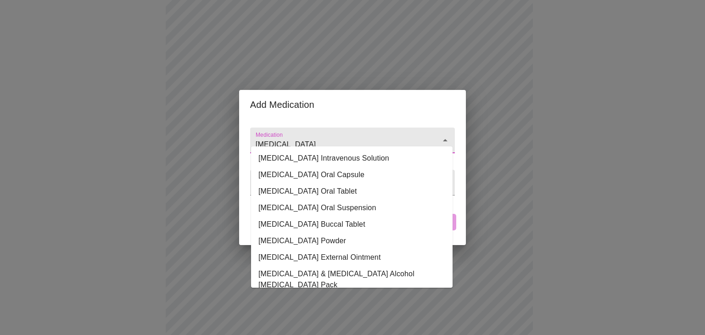
click at [268, 192] on li "[MEDICAL_DATA] Oral Tablet" at bounding box center [352, 191] width 202 height 17
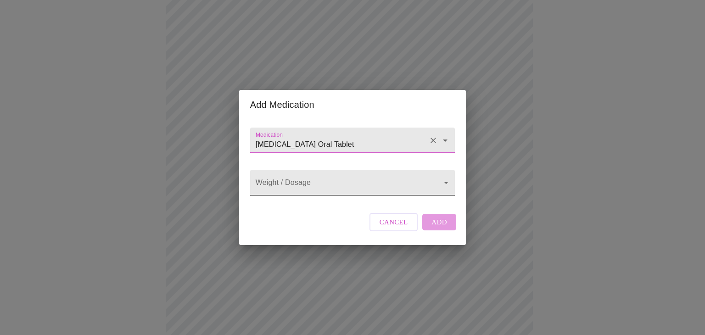
click at [274, 190] on body "MyMenopauseRx Appointments Messaging Labs Uploads Medications Community Refer a…" at bounding box center [353, 267] width 698 height 776
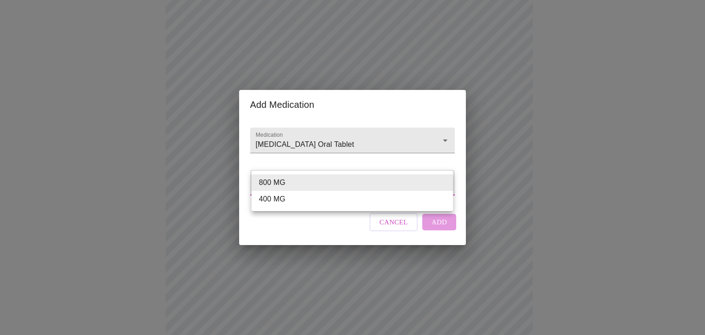
click at [377, 135] on div at bounding box center [352, 167] width 705 height 335
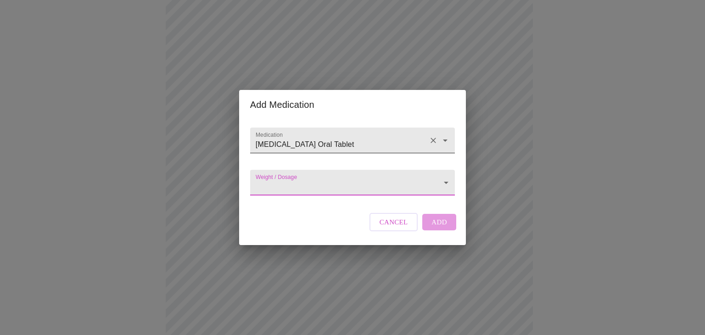
click at [340, 136] on input "[MEDICAL_DATA] Oral Tablet" at bounding box center [339, 144] width 171 height 17
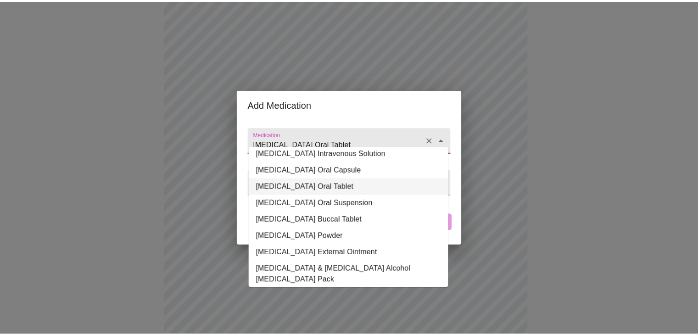
scroll to position [4, 0]
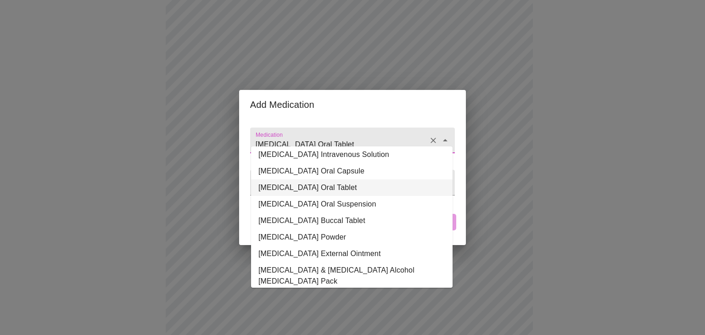
click at [266, 177] on li "[MEDICAL_DATA] Oral Capsule" at bounding box center [352, 171] width 202 height 17
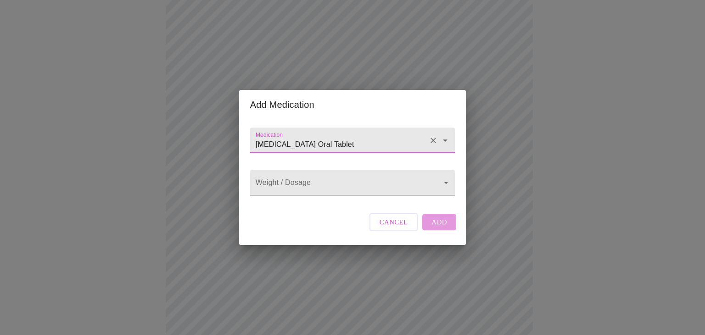
type input "[MEDICAL_DATA] Oral Capsule"
click at [264, 183] on body "MyMenopauseRx Appointments Messaging Labs Uploads Medications Community Refer a…" at bounding box center [353, 267] width 698 height 776
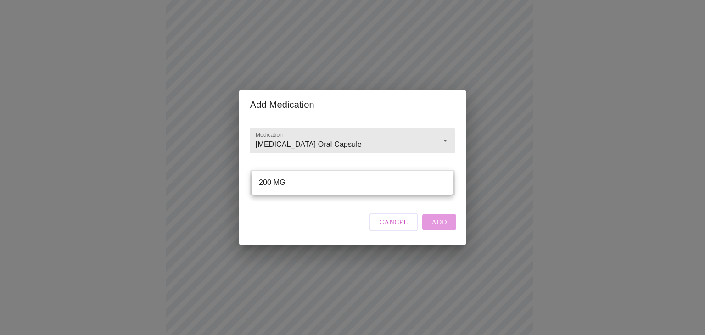
click at [286, 189] on li "200 MG" at bounding box center [353, 182] width 202 height 17
type input "200 MG"
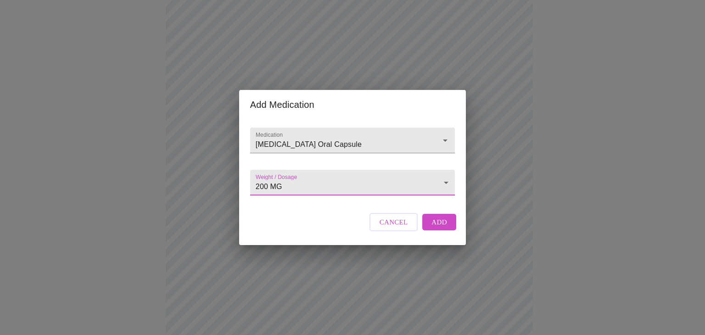
click at [299, 191] on body "MyMenopauseRx Appointments Messaging Labs Uploads Medications Community Refer a…" at bounding box center [353, 267] width 698 height 776
click at [340, 138] on div at bounding box center [352, 167] width 705 height 335
click at [354, 140] on input "[MEDICAL_DATA] Oral Capsule" at bounding box center [339, 144] width 171 height 17
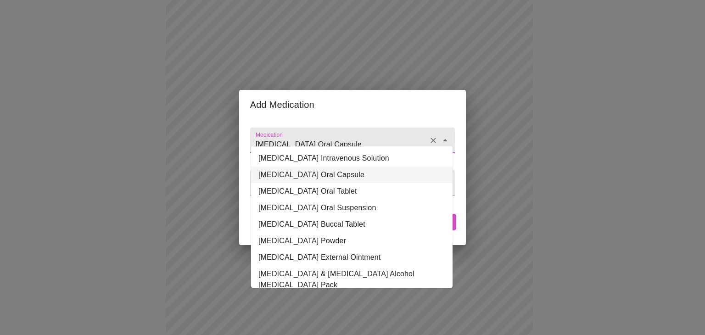
click at [283, 195] on li "[MEDICAL_DATA] Oral Tablet" at bounding box center [352, 191] width 202 height 17
type input "[MEDICAL_DATA] Oral Tablet"
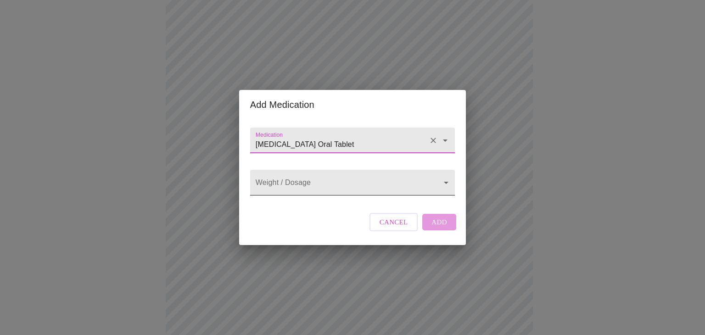
click at [274, 184] on body "MyMenopauseRx Appointments Messaging Labs Uploads Medications Community Refer a…" at bounding box center [353, 267] width 698 height 776
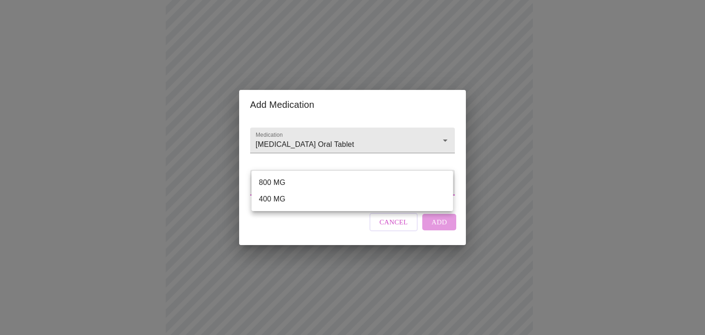
click at [279, 233] on div at bounding box center [352, 167] width 705 height 335
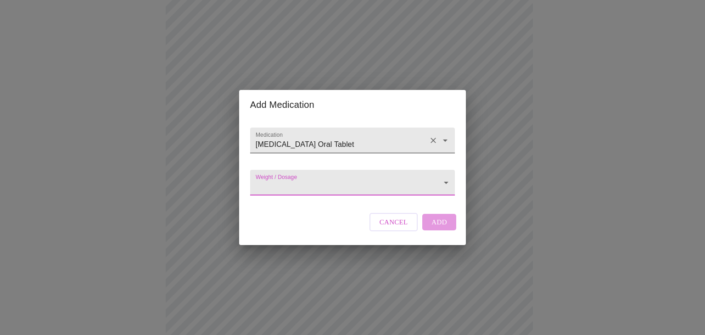
click at [337, 136] on input "[MEDICAL_DATA] Oral Tablet" at bounding box center [339, 144] width 171 height 17
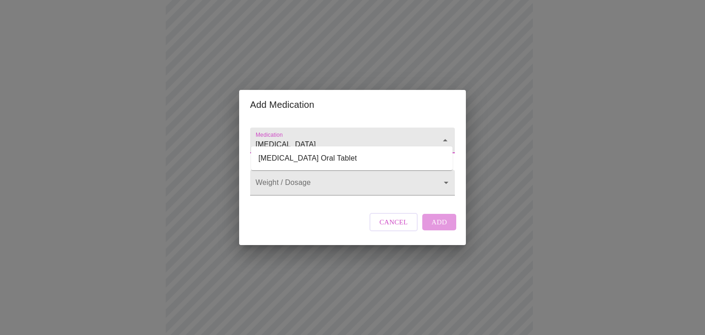
click at [324, 158] on li "[MEDICAL_DATA] Oral Tablet" at bounding box center [352, 158] width 202 height 17
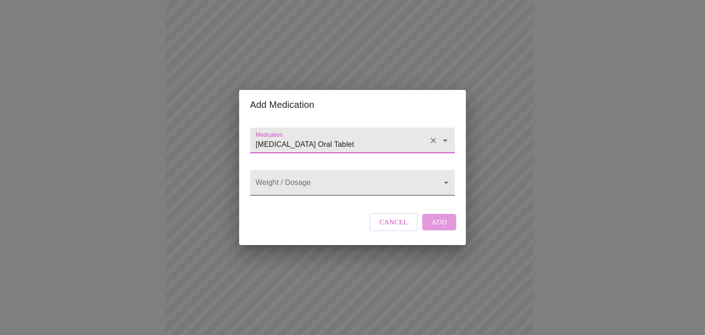
type input "[MEDICAL_DATA] Oral Tablet"
click at [330, 184] on body "MyMenopauseRx Appointments Messaging Labs Uploads Medications Community Refer a…" at bounding box center [353, 267] width 698 height 776
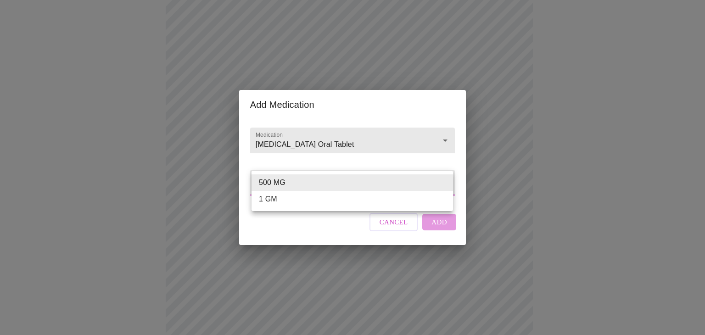
click at [297, 206] on li "1 GM" at bounding box center [353, 199] width 202 height 17
type input "1 GM"
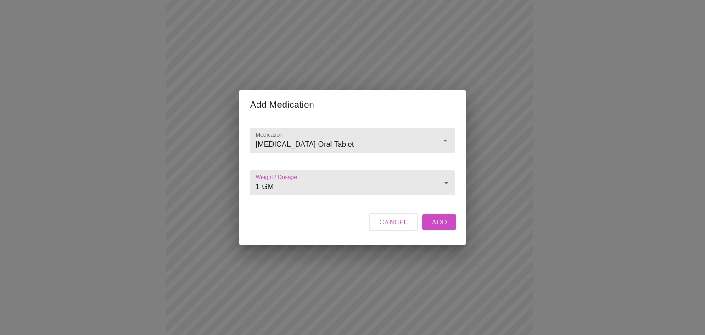
click at [437, 228] on span "Add" at bounding box center [440, 222] width 16 height 12
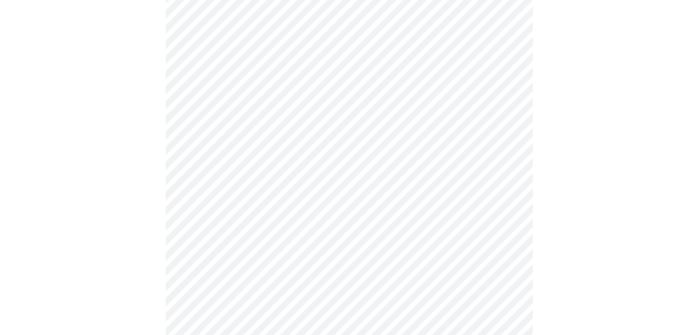
scroll to position [475, 0]
